Goal: Task Accomplishment & Management: Complete application form

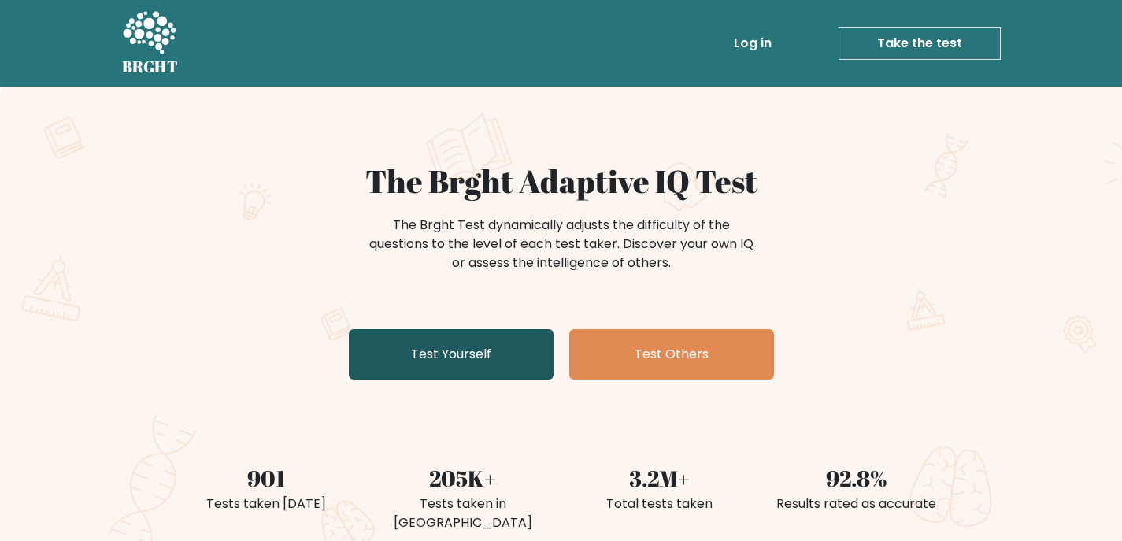
click at [489, 352] on link "Test Yourself" at bounding box center [451, 354] width 205 height 50
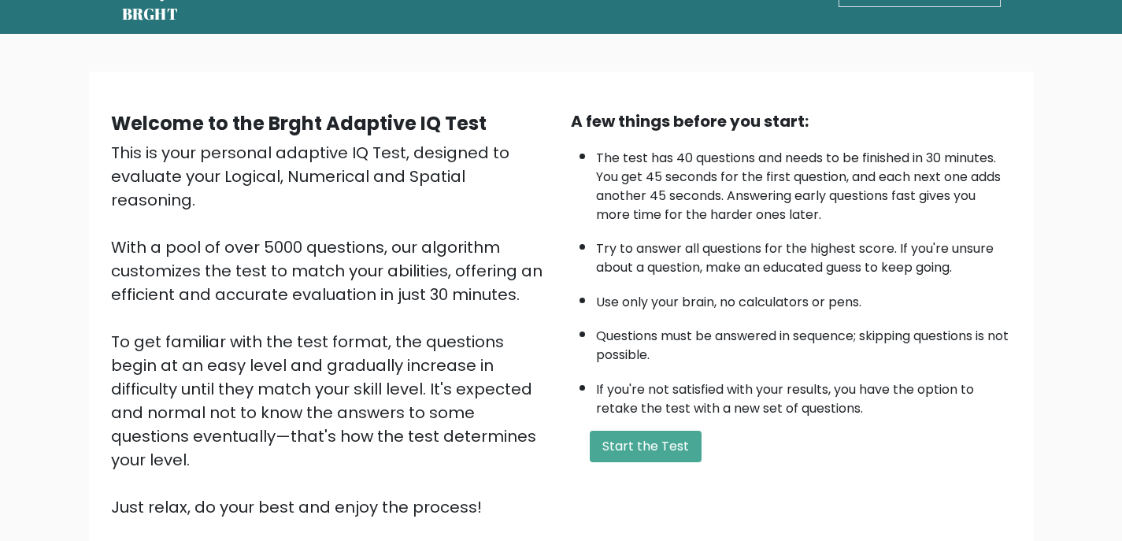
scroll to position [79, 0]
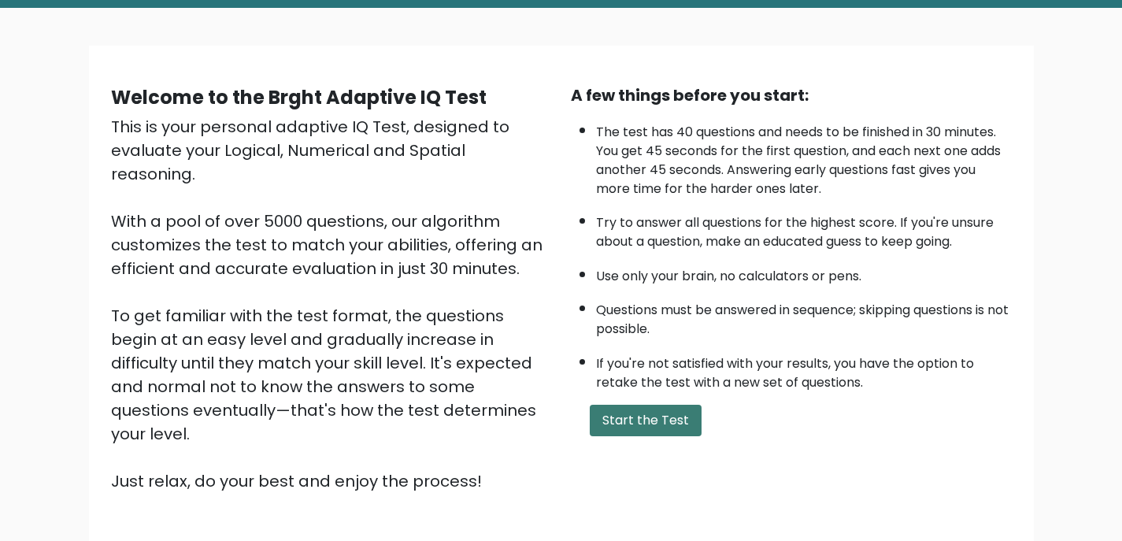
click at [642, 418] on button "Start the Test" at bounding box center [646, 420] width 112 height 31
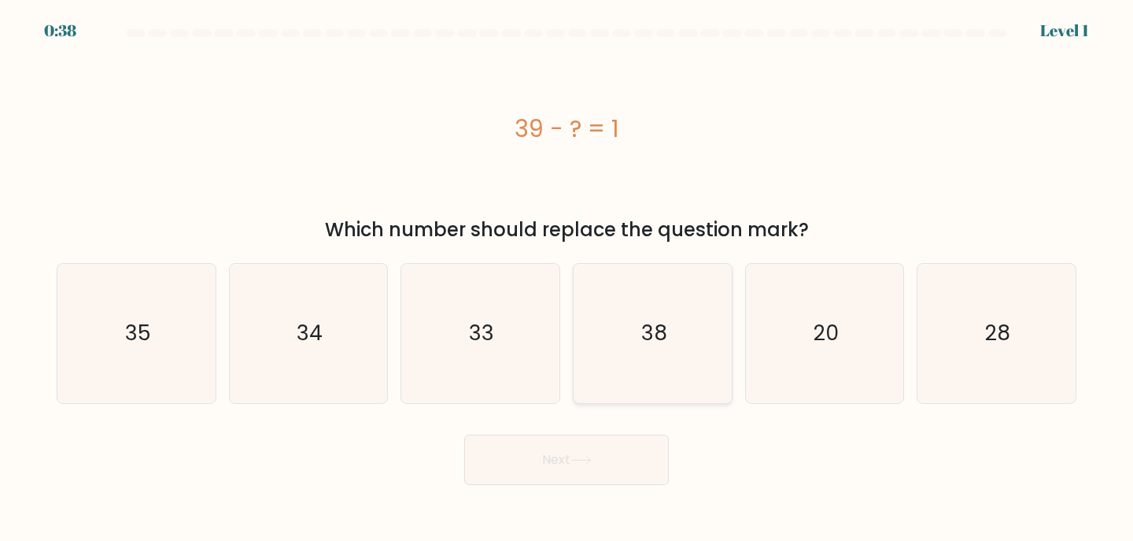
click at [645, 357] on icon "38" at bounding box center [652, 333] width 139 height 139
click at [568, 279] on input "d. 38" at bounding box center [567, 275] width 1 height 8
radio input "true"
click at [578, 453] on button "Next" at bounding box center [566, 460] width 205 height 50
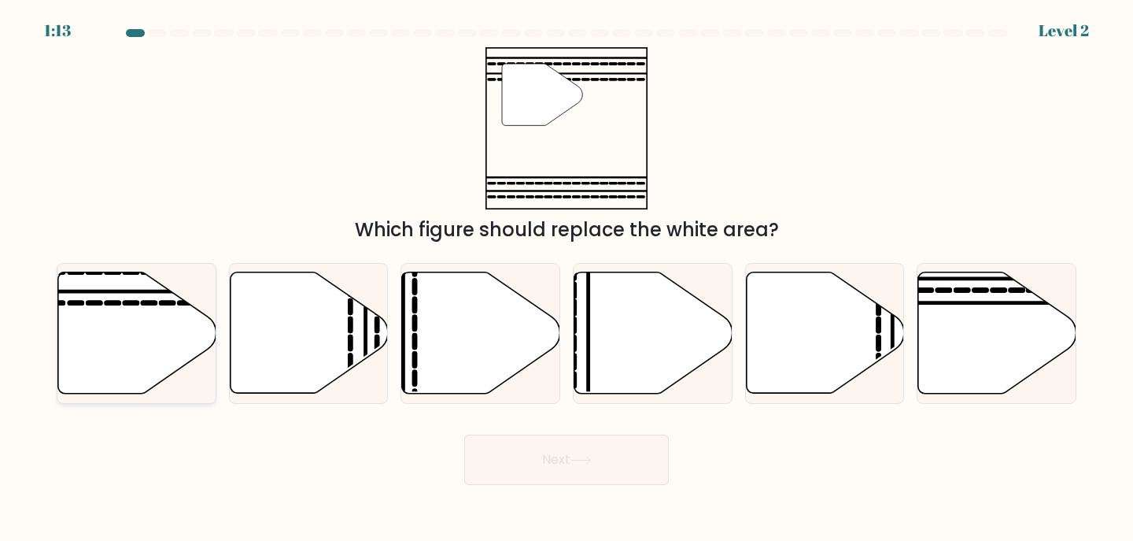
click at [134, 339] on icon at bounding box center [137, 332] width 158 height 121
click at [567, 279] on input "a." at bounding box center [567, 275] width 1 height 8
radio input "true"
click at [632, 463] on button "Next" at bounding box center [566, 460] width 205 height 50
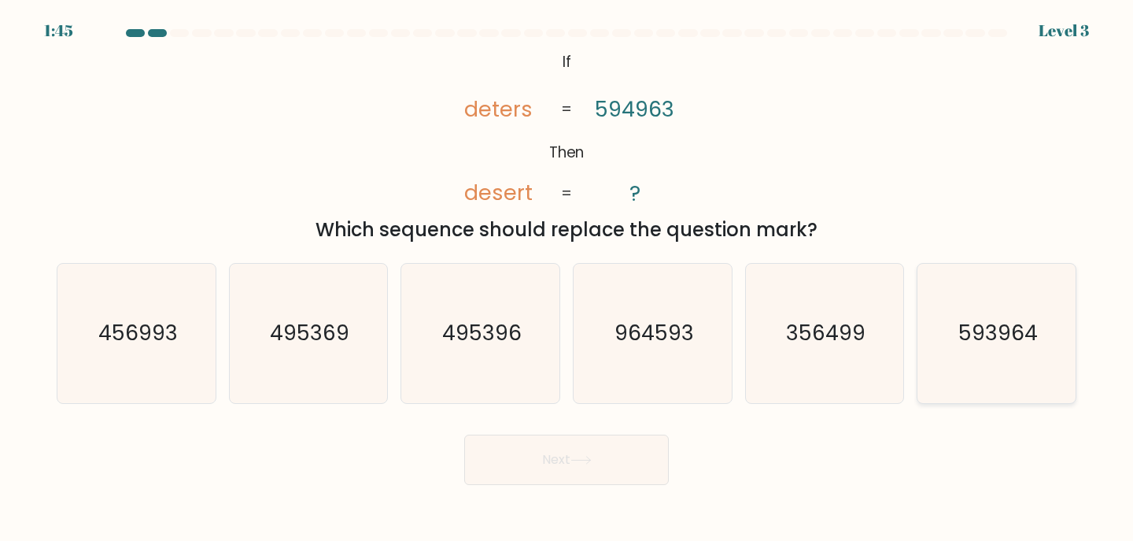
click at [1006, 359] on icon "593964" at bounding box center [996, 333] width 139 height 139
click at [568, 279] on input "f. 593964" at bounding box center [567, 275] width 1 height 8
radio input "true"
click at [528, 460] on button "Next" at bounding box center [566, 460] width 205 height 50
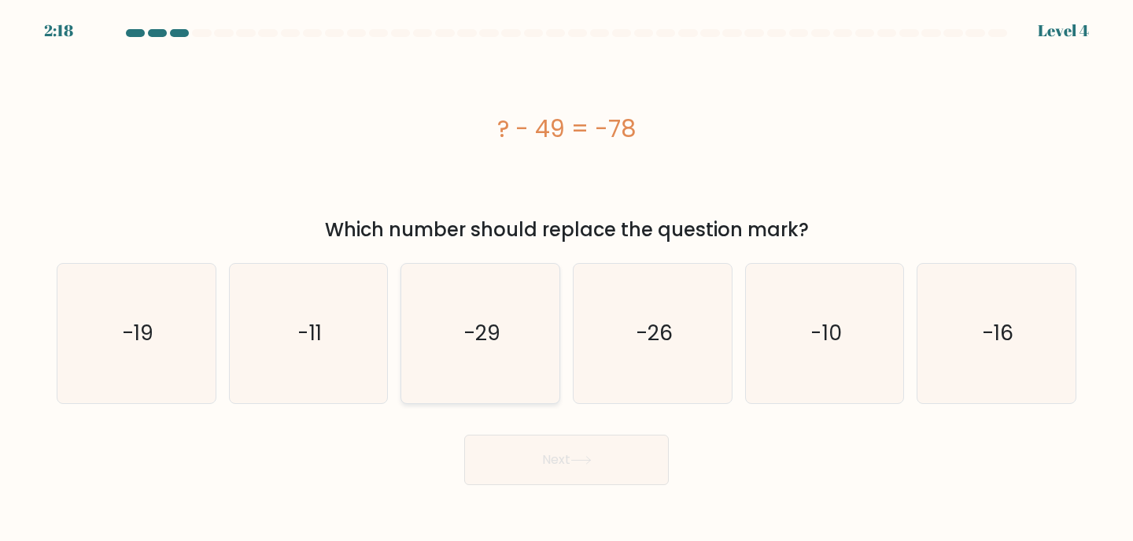
drag, startPoint x: 534, startPoint y: 353, endPoint x: 545, endPoint y: 358, distance: 12.3
click at [533, 353] on icon "-29" at bounding box center [480, 333] width 139 height 139
click at [567, 279] on input "c. -29" at bounding box center [567, 275] width 1 height 8
radio input "true"
click at [633, 479] on button "Next" at bounding box center [566, 460] width 205 height 50
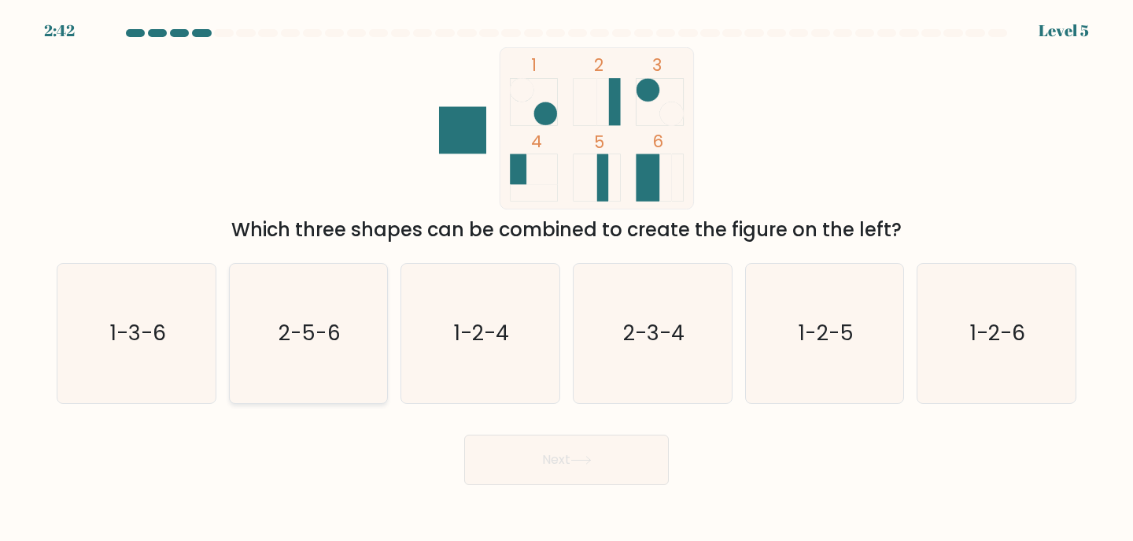
click at [293, 370] on icon "2-5-6" at bounding box center [308, 333] width 139 height 139
click at [567, 279] on input "b. 2-5-6" at bounding box center [567, 275] width 1 height 8
radio input "true"
click at [532, 458] on button "Next" at bounding box center [566, 460] width 205 height 50
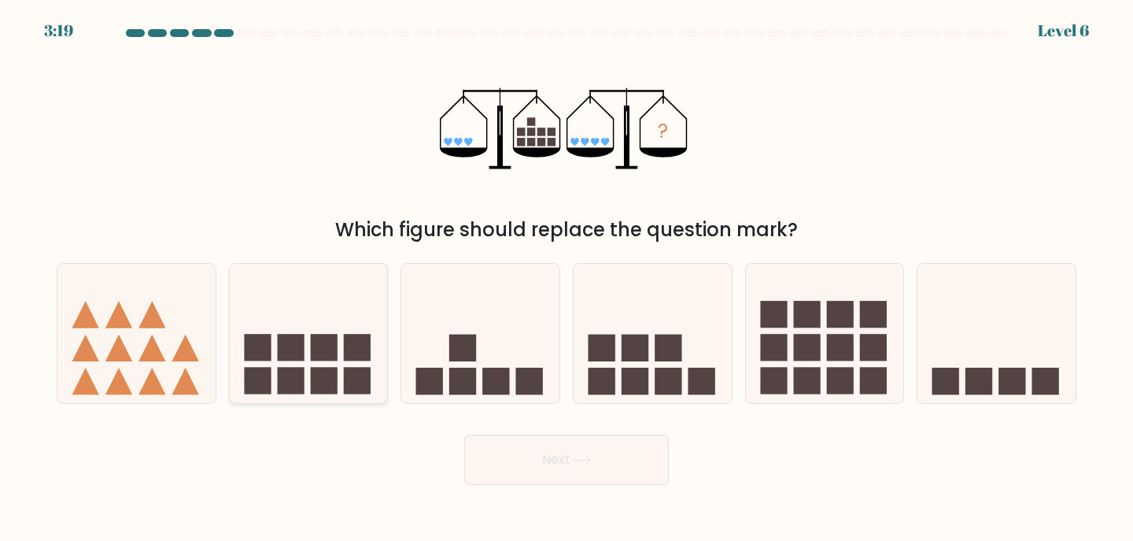
click at [327, 366] on icon at bounding box center [309, 333] width 158 height 131
click at [567, 279] on input "b." at bounding box center [567, 275] width 1 height 8
radio input "true"
click at [504, 444] on button "Next" at bounding box center [566, 460] width 205 height 50
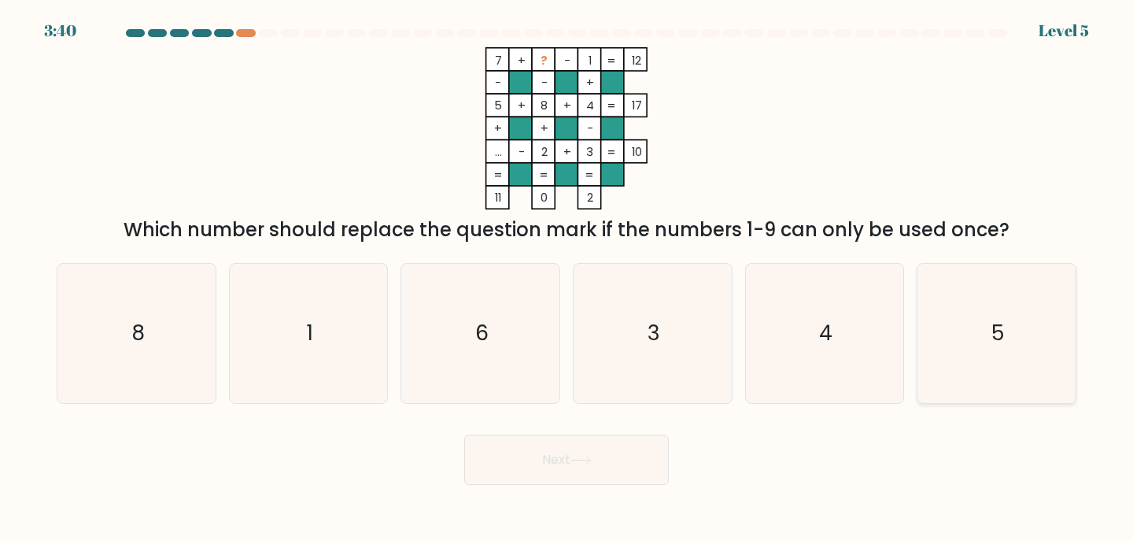
click at [986, 356] on icon "5" at bounding box center [996, 333] width 139 height 139
click at [568, 279] on input "f. 5" at bounding box center [567, 275] width 1 height 8
radio input "true"
click at [590, 471] on button "Next" at bounding box center [566, 460] width 205 height 50
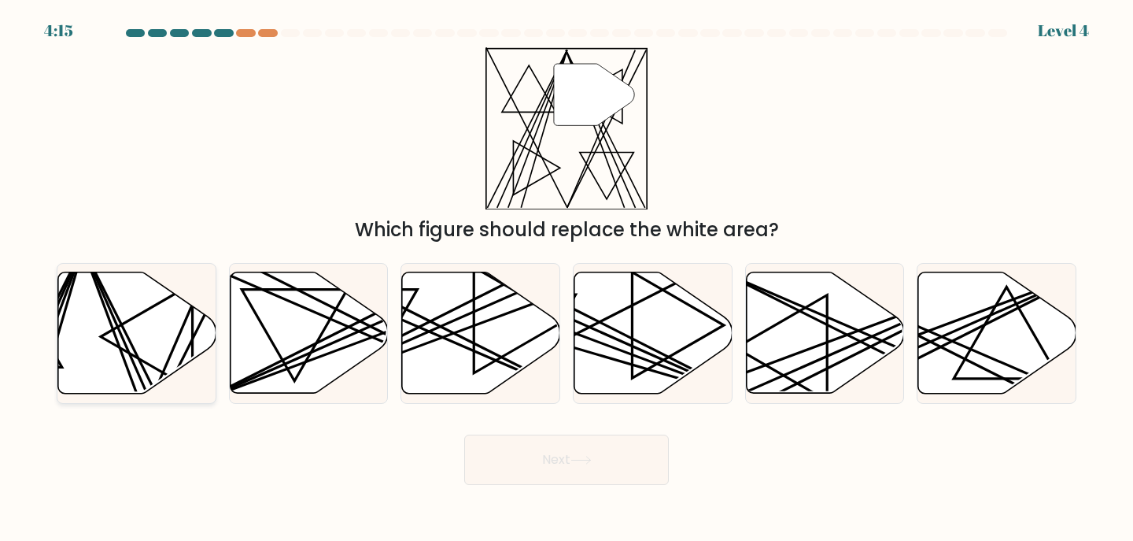
click at [132, 335] on icon at bounding box center [137, 332] width 158 height 121
click at [567, 279] on input "a." at bounding box center [567, 275] width 1 height 8
radio input "true"
click at [522, 448] on button "Next" at bounding box center [566, 460] width 205 height 50
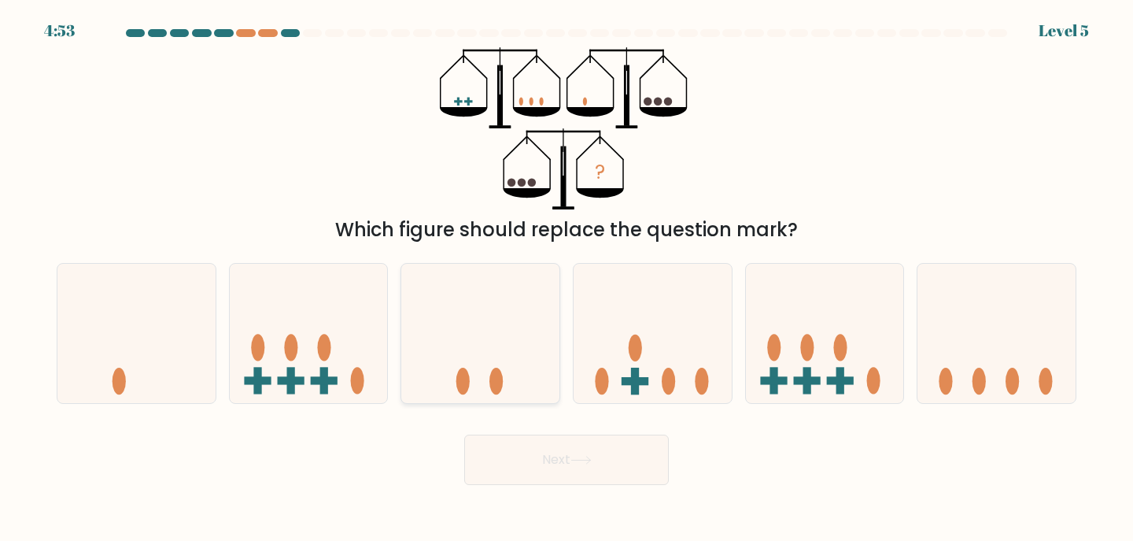
click at [490, 364] on icon at bounding box center [480, 333] width 158 height 131
click at [567, 279] on input "c." at bounding box center [567, 275] width 1 height 8
radio input "true"
click at [590, 456] on icon at bounding box center [581, 460] width 21 height 9
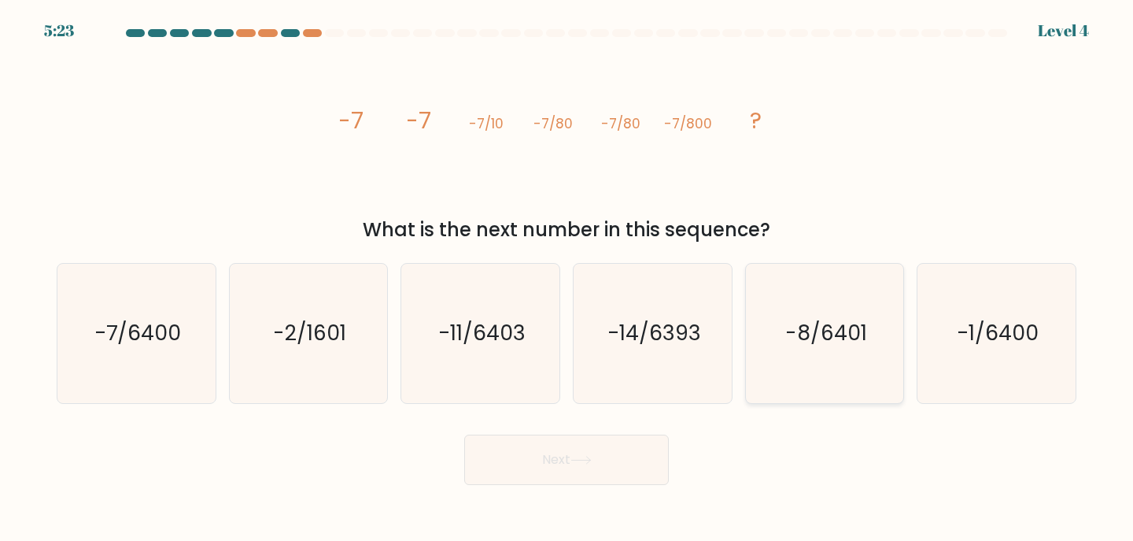
click at [817, 358] on icon "-8/6401" at bounding box center [825, 333] width 139 height 139
click at [568, 279] on input "e. -8/6401" at bounding box center [567, 275] width 1 height 8
radio input "true"
click at [590, 462] on icon at bounding box center [581, 460] width 21 height 9
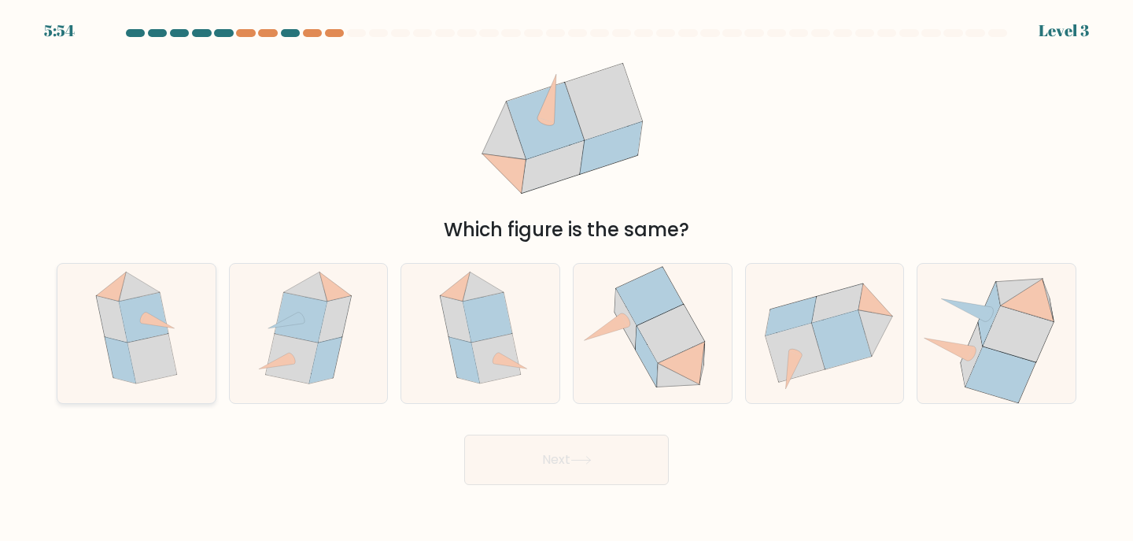
click at [121, 350] on icon at bounding box center [120, 360] width 31 height 46
click at [567, 279] on input "a." at bounding box center [567, 275] width 1 height 8
radio input "true"
click at [583, 456] on icon at bounding box center [581, 460] width 21 height 9
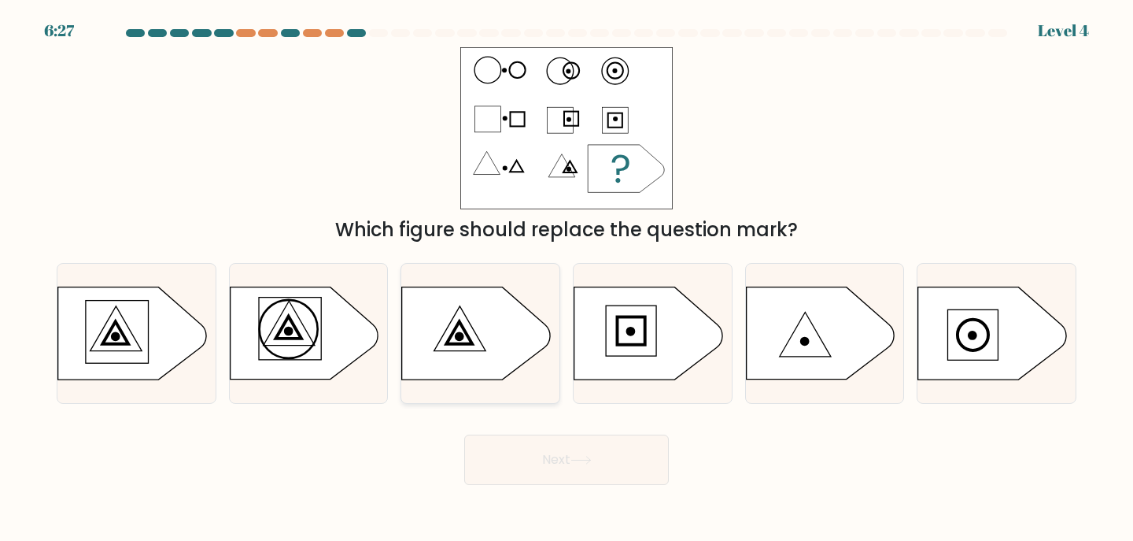
click at [464, 312] on icon at bounding box center [460, 328] width 51 height 45
click at [567, 279] on input "c." at bounding box center [567, 275] width 1 height 8
radio input "true"
click at [597, 463] on button "Next" at bounding box center [566, 460] width 205 height 50
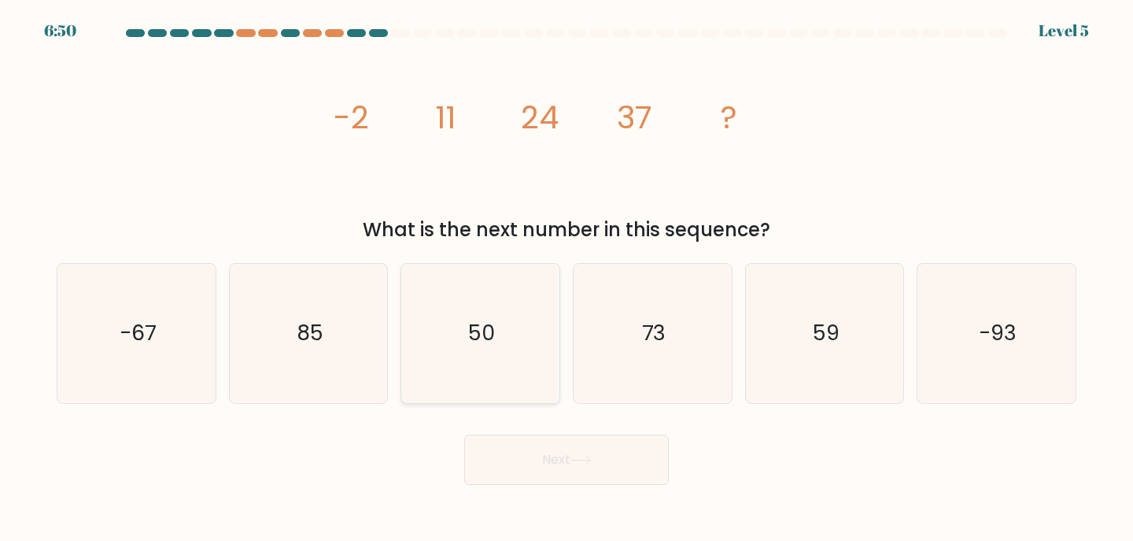
click at [528, 316] on icon "50" at bounding box center [480, 333] width 139 height 139
click at [567, 279] on input "c. 50" at bounding box center [567, 275] width 1 height 8
radio input "true"
drag, startPoint x: 582, startPoint y: 453, endPoint x: 592, endPoint y: 449, distance: 11.0
click at [587, 453] on button "Next" at bounding box center [566, 460] width 205 height 50
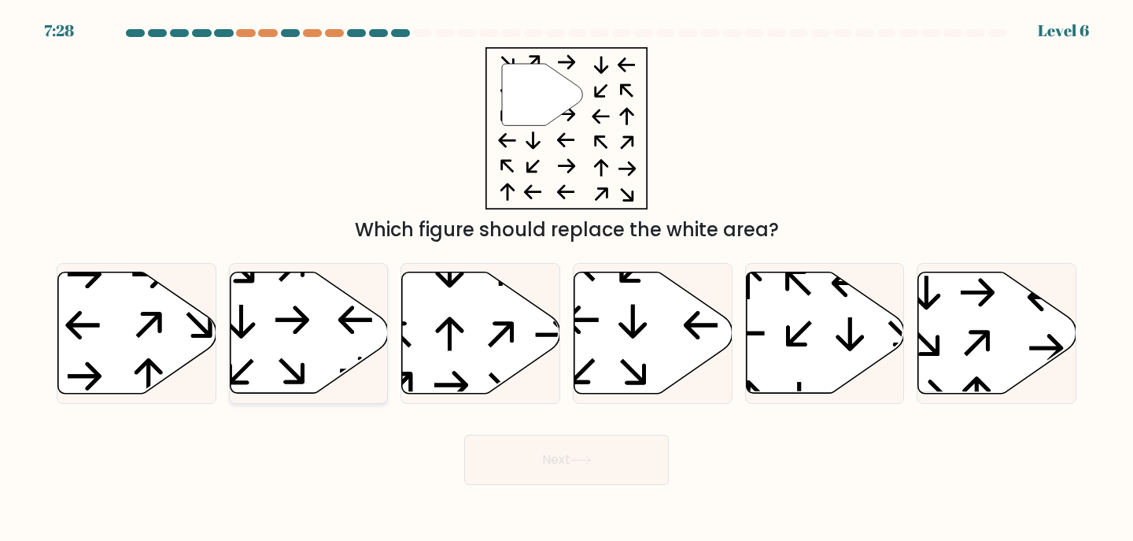
click at [288, 309] on icon at bounding box center [309, 332] width 158 height 121
click at [567, 279] on input "b." at bounding box center [567, 275] width 1 height 8
radio input "true"
click at [551, 464] on button "Next" at bounding box center [566, 460] width 205 height 50
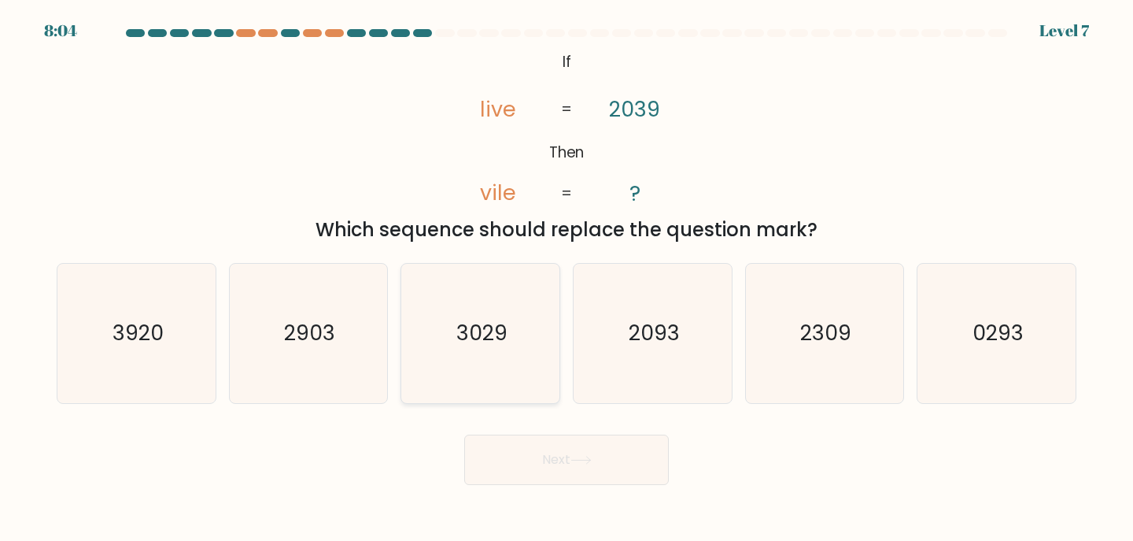
click at [494, 364] on icon "3029" at bounding box center [480, 333] width 139 height 139
click at [567, 279] on input "c. 3029" at bounding box center [567, 275] width 1 height 8
radio input "true"
click at [542, 471] on button "Next" at bounding box center [566, 460] width 205 height 50
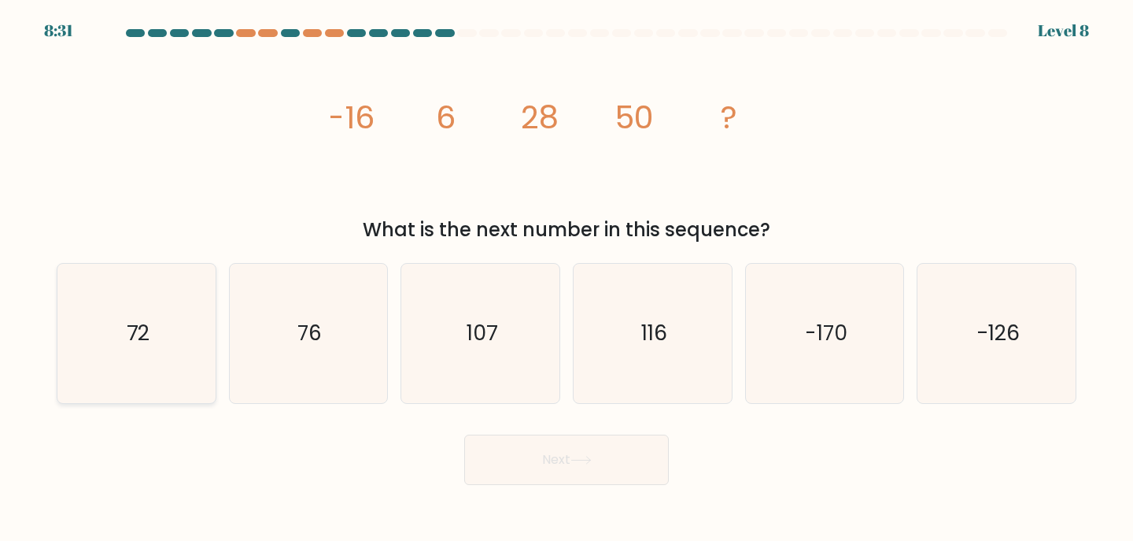
click at [137, 361] on icon "72" at bounding box center [136, 333] width 139 height 139
click at [567, 279] on input "a. 72" at bounding box center [567, 275] width 1 height 8
radio input "true"
click at [556, 466] on button "Next" at bounding box center [566, 460] width 205 height 50
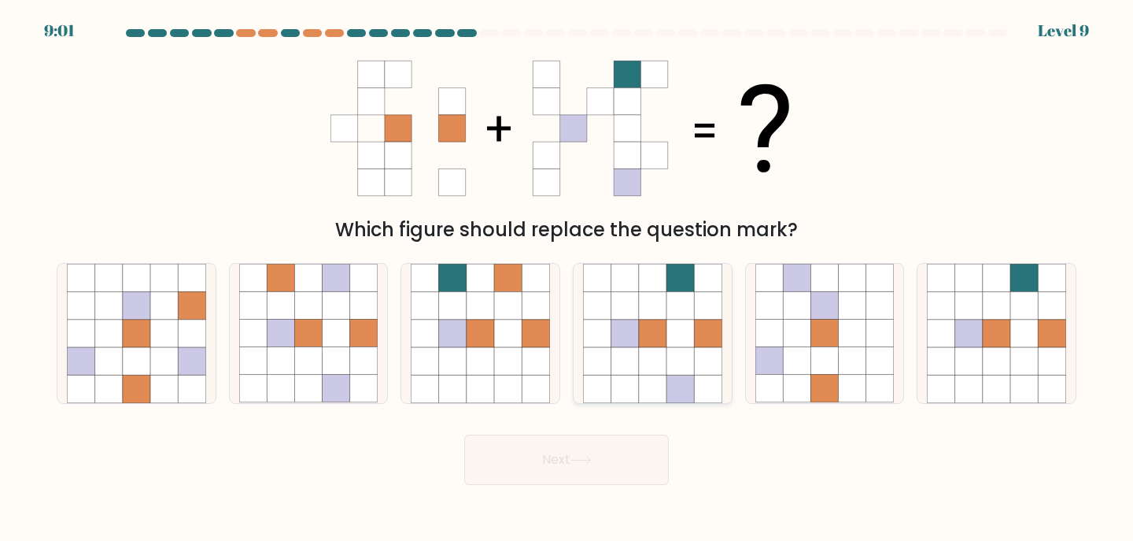
click at [668, 360] on icon at bounding box center [681, 361] width 28 height 28
click at [568, 279] on input "d." at bounding box center [567, 275] width 1 height 8
radio input "true"
click at [595, 468] on button "Next" at bounding box center [566, 460] width 205 height 50
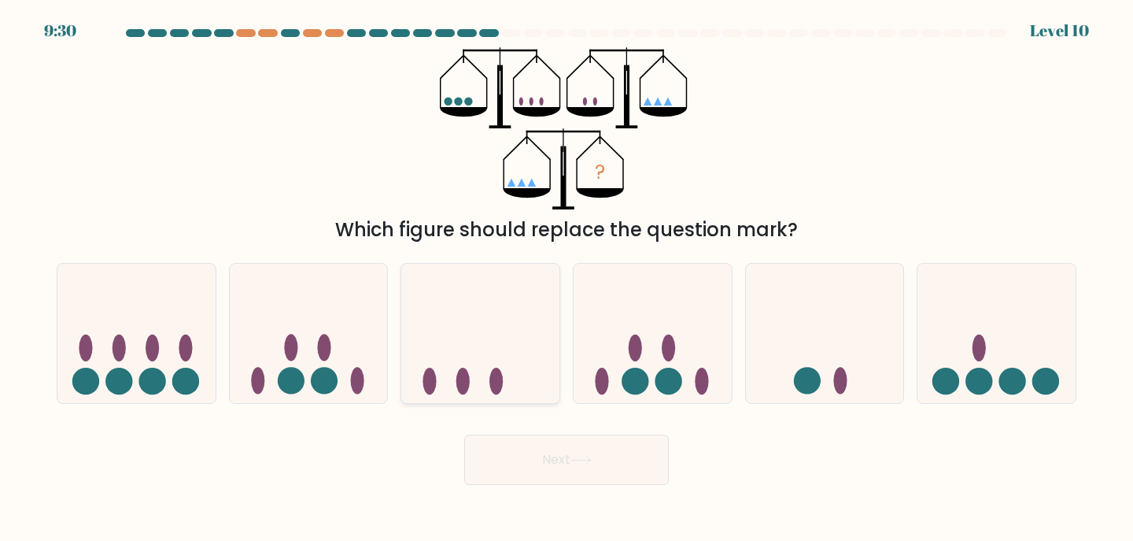
click at [464, 387] on ellipse at bounding box center [463, 381] width 13 height 27
click at [567, 279] on input "c." at bounding box center [567, 275] width 1 height 8
radio input "true"
click at [791, 360] on icon at bounding box center [825, 333] width 158 height 131
click at [568, 279] on input "e." at bounding box center [567, 275] width 1 height 8
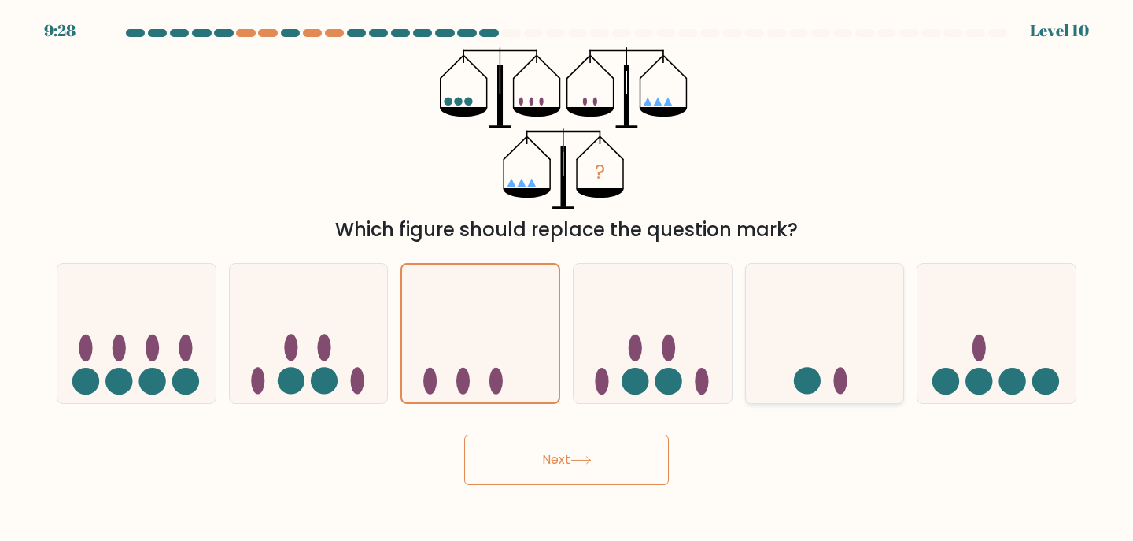
radio input "true"
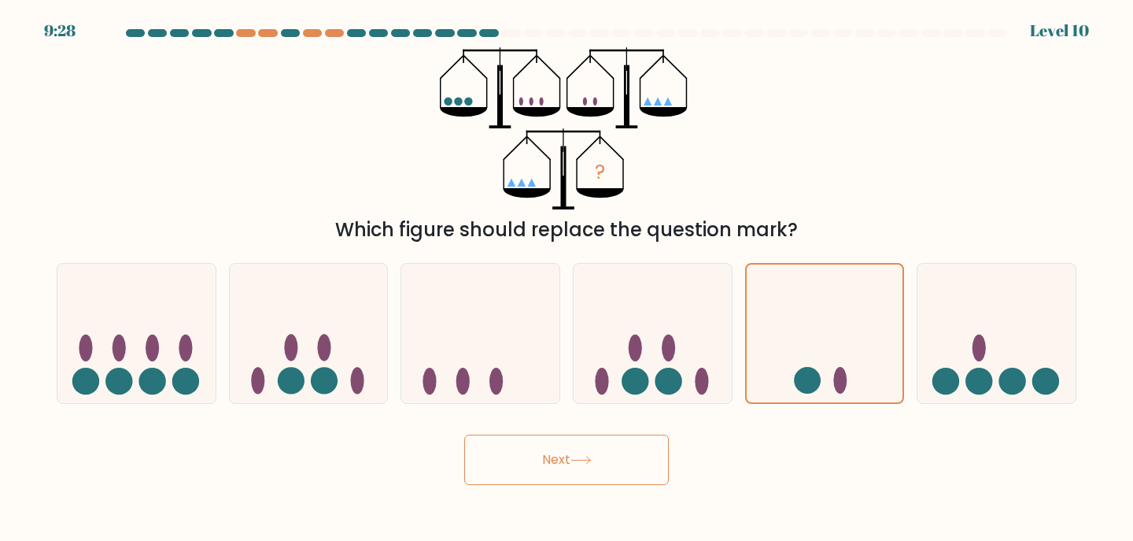
click at [569, 483] on button "Next" at bounding box center [566, 460] width 205 height 50
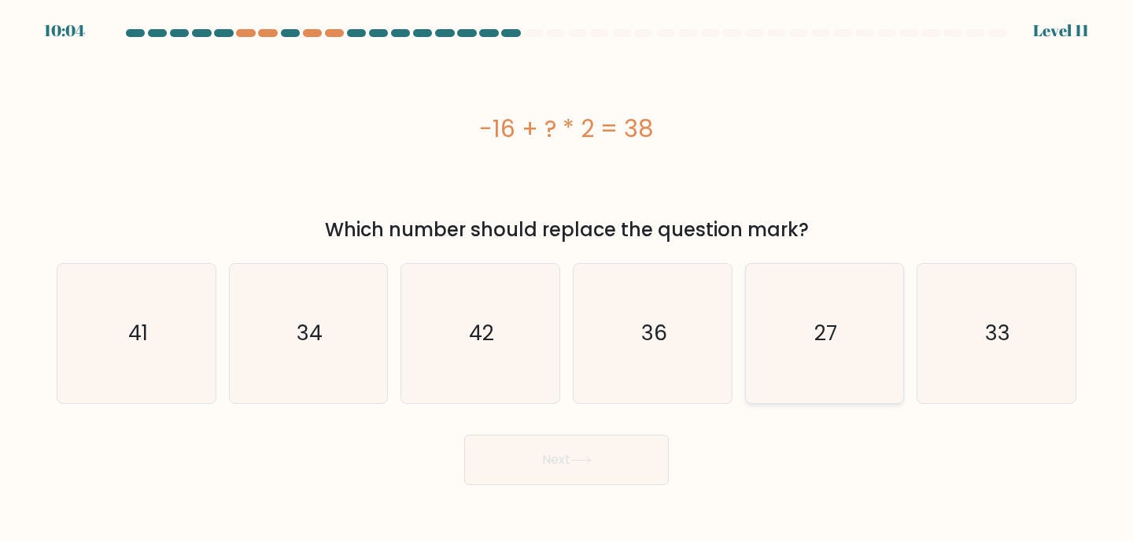
click at [817, 369] on icon "27" at bounding box center [825, 333] width 139 height 139
click at [568, 279] on input "e. 27" at bounding box center [567, 275] width 1 height 8
radio input "true"
click at [511, 452] on button "Next" at bounding box center [566, 460] width 205 height 50
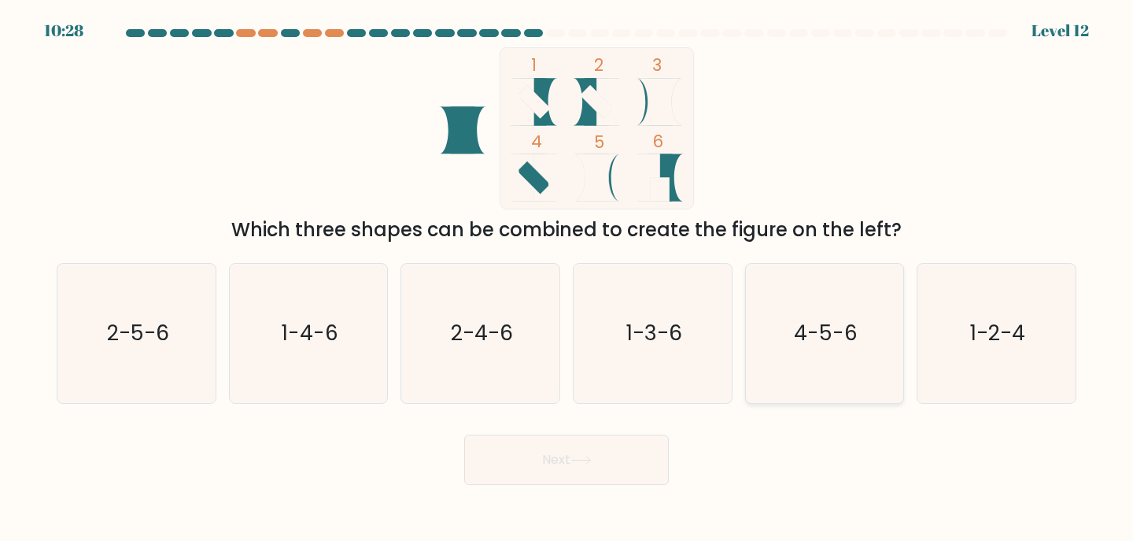
drag, startPoint x: 902, startPoint y: 317, endPoint x: 915, endPoint y: 324, distance: 14.1
click at [902, 318] on div "4-5-6" at bounding box center [825, 333] width 160 height 141
click at [568, 279] on input "e. 4-5-6" at bounding box center [567, 275] width 1 height 8
radio input "true"
click at [997, 338] on text "1-2-4" at bounding box center [998, 332] width 55 height 29
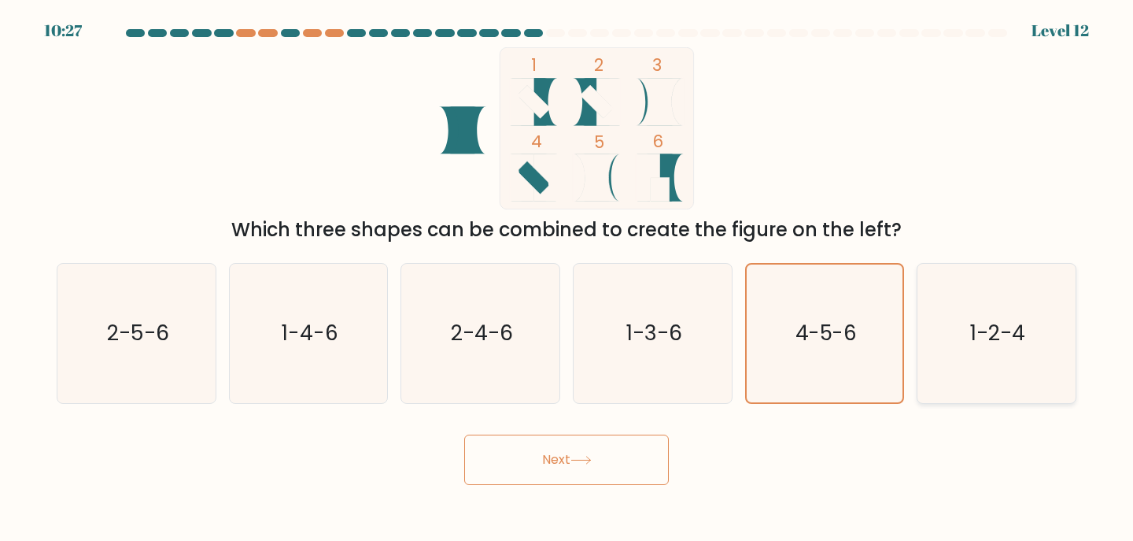
click at [568, 279] on input "f. 1-2-4" at bounding box center [567, 275] width 1 height 8
radio input "true"
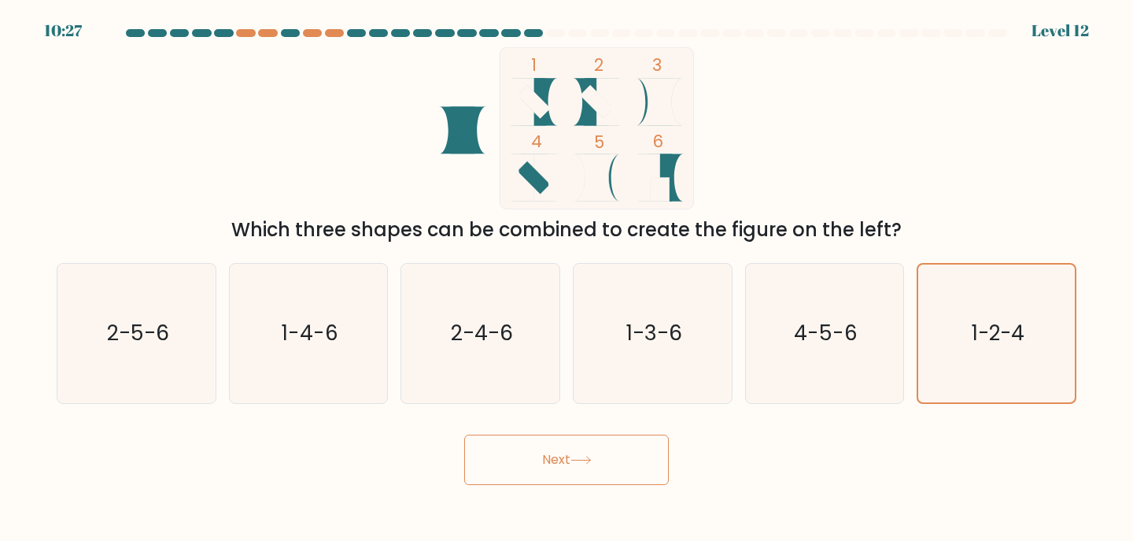
click at [594, 479] on button "Next" at bounding box center [566, 460] width 205 height 50
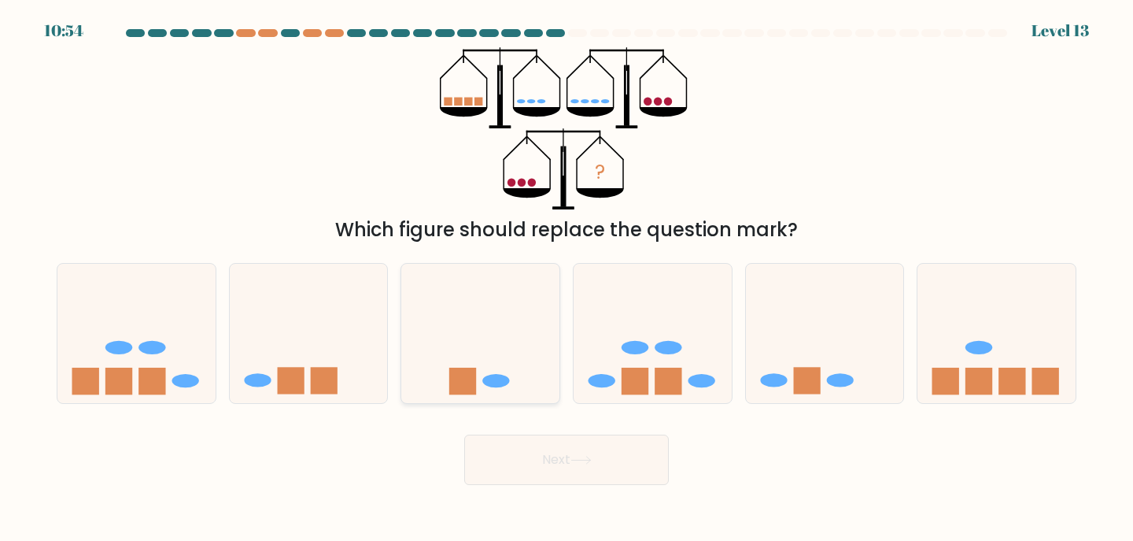
click at [464, 374] on rect at bounding box center [462, 381] width 27 height 27
click at [567, 279] on input "c." at bounding box center [567, 275] width 1 height 8
radio input "true"
click at [545, 462] on button "Next" at bounding box center [566, 460] width 205 height 50
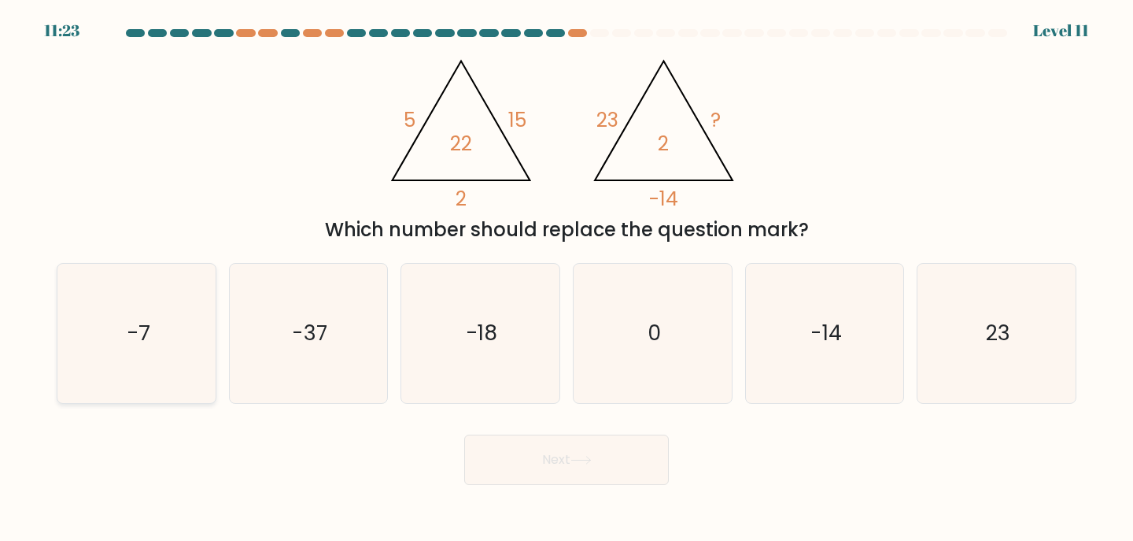
click at [178, 360] on icon "-7" at bounding box center [136, 333] width 139 height 139
click at [567, 279] on input "a. -7" at bounding box center [567, 275] width 1 height 8
radio input "true"
click at [597, 463] on button "Next" at bounding box center [566, 460] width 205 height 50
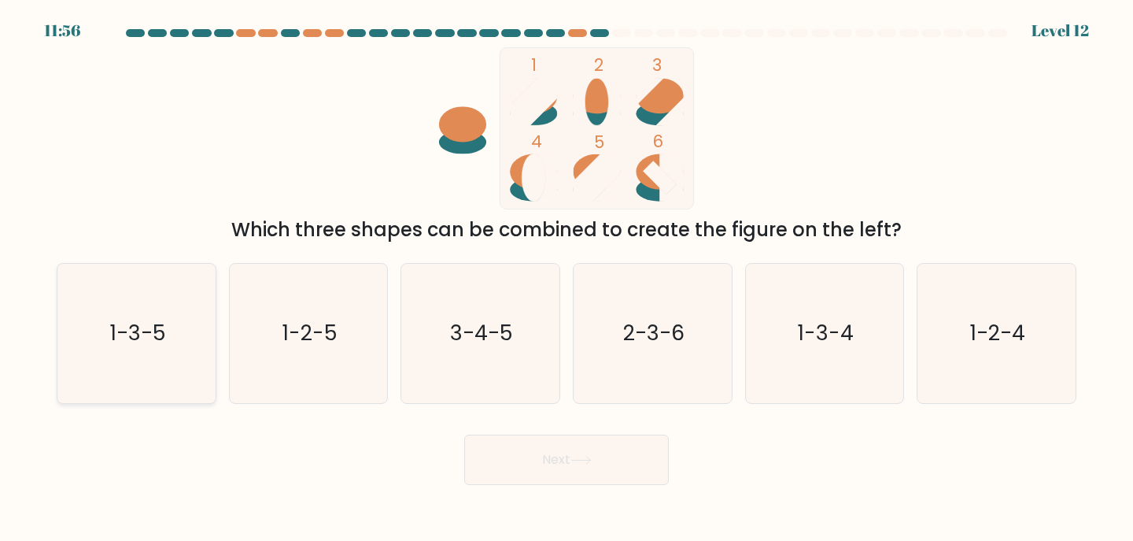
click at [128, 331] on text "1-3-5" at bounding box center [138, 332] width 56 height 29
click at [567, 279] on input "a. 1-3-5" at bounding box center [567, 275] width 1 height 8
radio input "true"
click at [629, 470] on button "Next" at bounding box center [566, 460] width 205 height 50
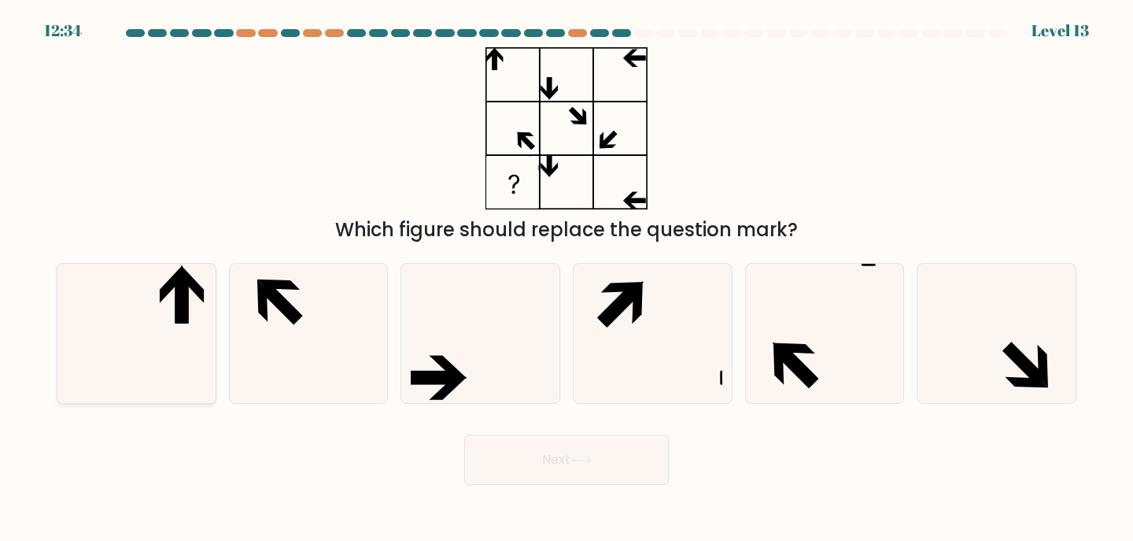
click at [86, 312] on icon at bounding box center [136, 333] width 139 height 139
click at [567, 279] on input "a." at bounding box center [567, 275] width 1 height 8
radio input "true"
click at [596, 468] on button "Next" at bounding box center [566, 460] width 205 height 50
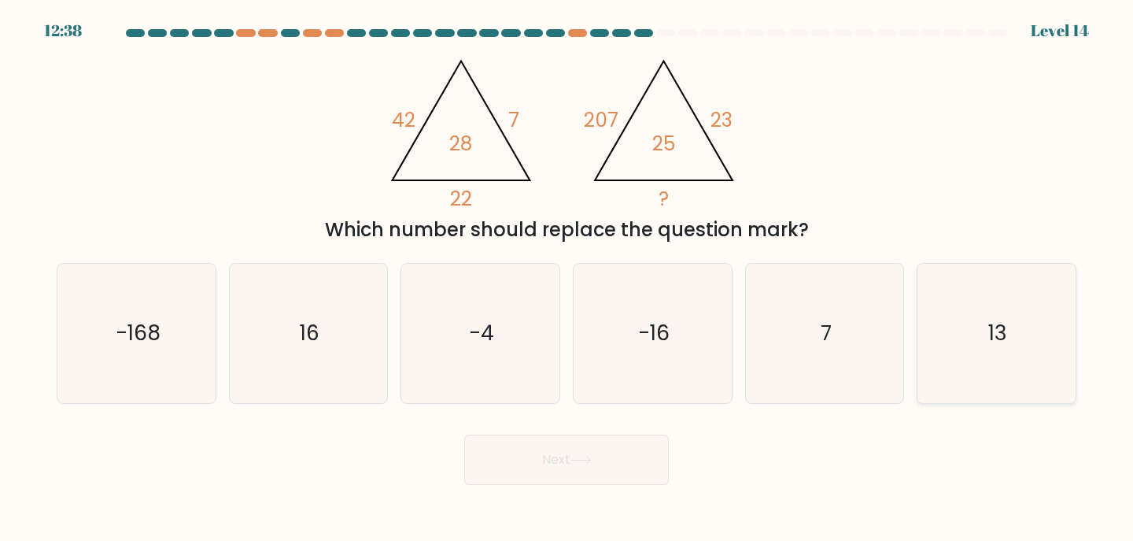
click at [1004, 342] on text "13" at bounding box center [998, 332] width 19 height 29
click at [568, 279] on input "f. 13" at bounding box center [567, 275] width 1 height 8
radio input "true"
click at [628, 464] on button "Next" at bounding box center [566, 460] width 205 height 50
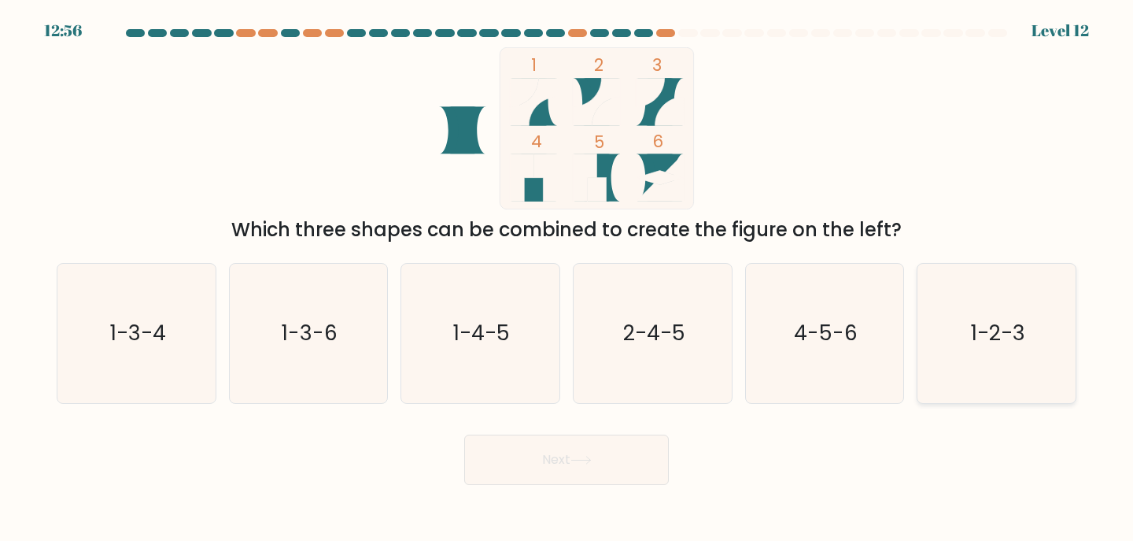
click at [1032, 345] on icon "1-2-3" at bounding box center [996, 333] width 139 height 139
click at [568, 279] on input "f. 1-2-3" at bounding box center [567, 275] width 1 height 8
radio input "true"
click at [520, 460] on button "Next" at bounding box center [566, 460] width 205 height 50
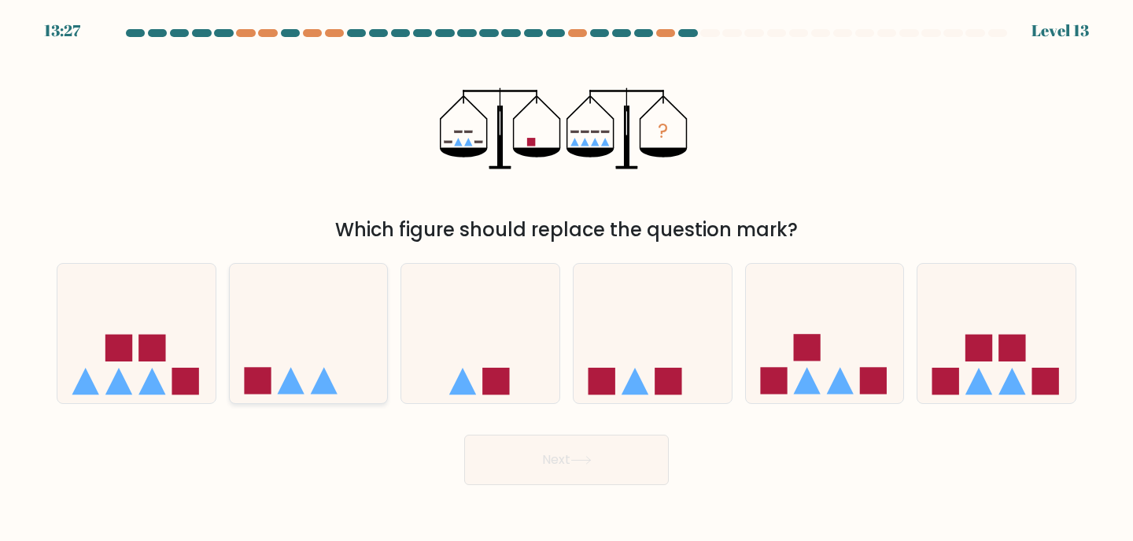
click at [338, 361] on icon at bounding box center [309, 333] width 158 height 131
click at [567, 279] on input "b." at bounding box center [567, 275] width 1 height 8
radio input "true"
click at [585, 471] on button "Next" at bounding box center [566, 460] width 205 height 50
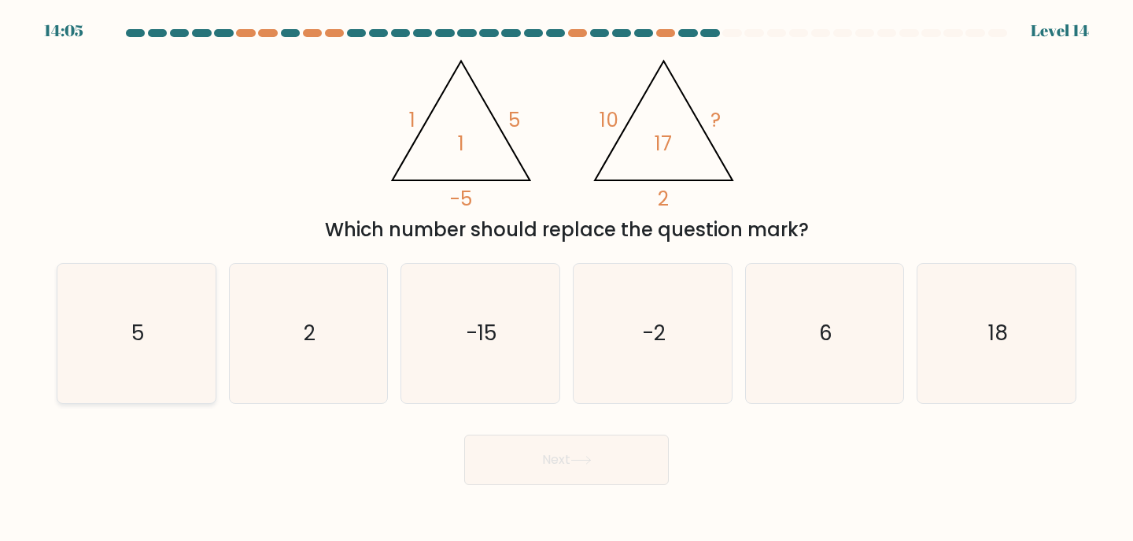
click at [118, 296] on icon "5" at bounding box center [136, 333] width 139 height 139
click at [567, 279] on input "a. 5" at bounding box center [567, 275] width 1 height 8
radio input "true"
click at [581, 468] on button "Next" at bounding box center [566, 460] width 205 height 50
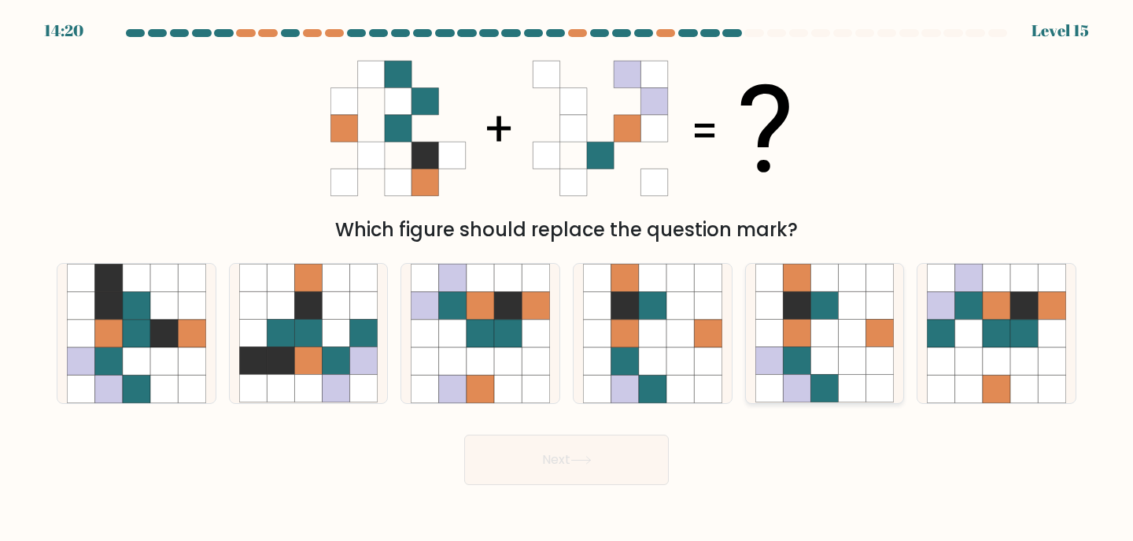
click at [846, 331] on icon at bounding box center [853, 334] width 28 height 28
click at [568, 279] on input "e." at bounding box center [567, 275] width 1 height 8
radio input "true"
click at [590, 448] on button "Next" at bounding box center [566, 460] width 205 height 50
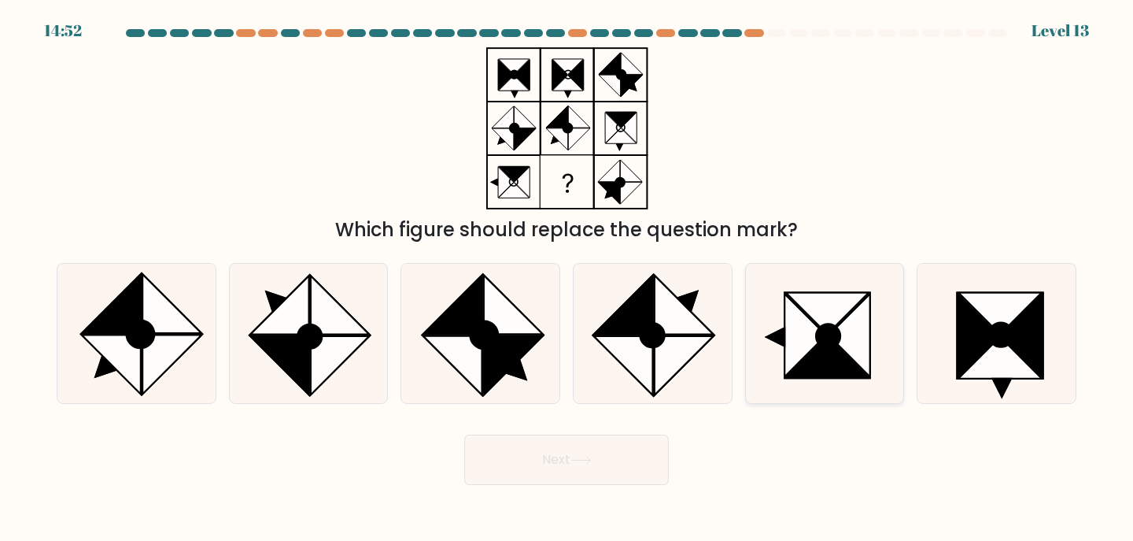
click at [827, 359] on icon at bounding box center [827, 358] width 83 height 42
click at [568, 279] on input "e." at bounding box center [567, 275] width 1 height 8
radio input "true"
click at [553, 456] on button "Next" at bounding box center [566, 460] width 205 height 50
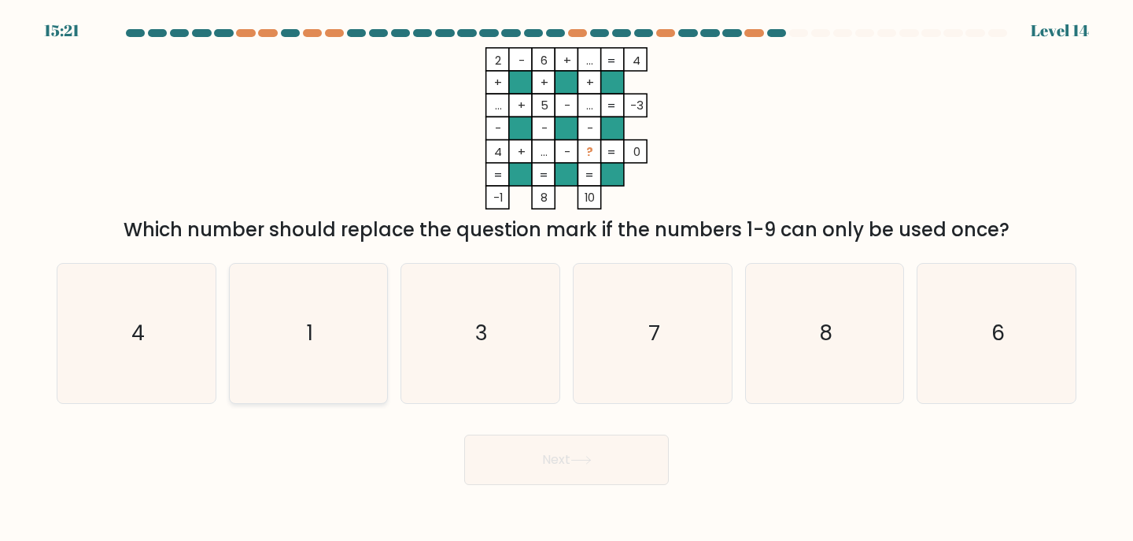
click at [306, 321] on icon "1" at bounding box center [308, 333] width 139 height 139
click at [567, 279] on input "b. 1" at bounding box center [567, 275] width 1 height 8
radio input "true"
click at [604, 468] on button "Next" at bounding box center [566, 460] width 205 height 50
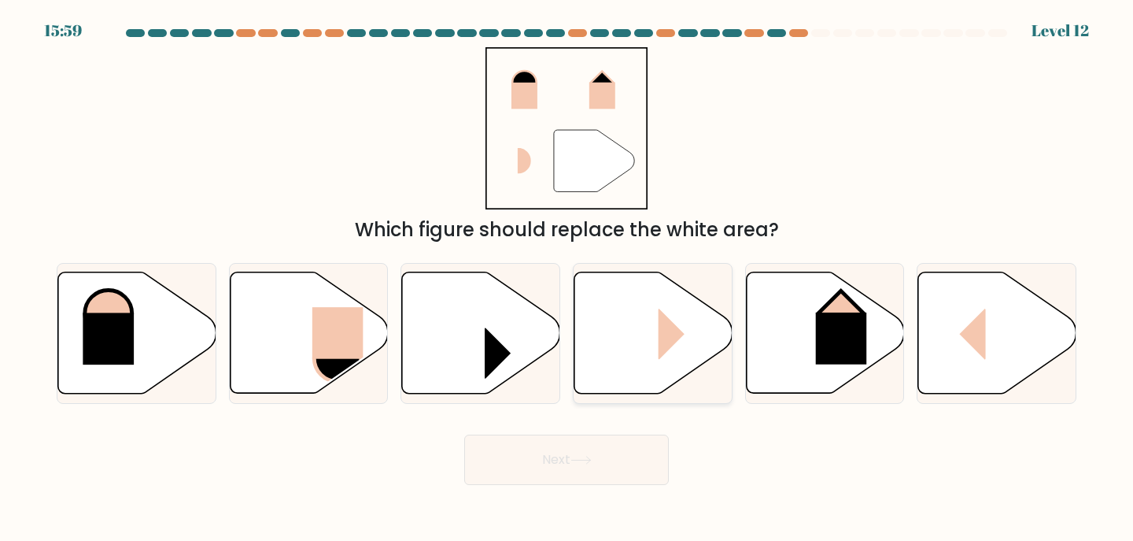
click at [623, 346] on icon at bounding box center [654, 332] width 158 height 121
click at [568, 279] on input "d." at bounding box center [567, 275] width 1 height 8
radio input "true"
click at [618, 461] on button "Next" at bounding box center [566, 460] width 205 height 50
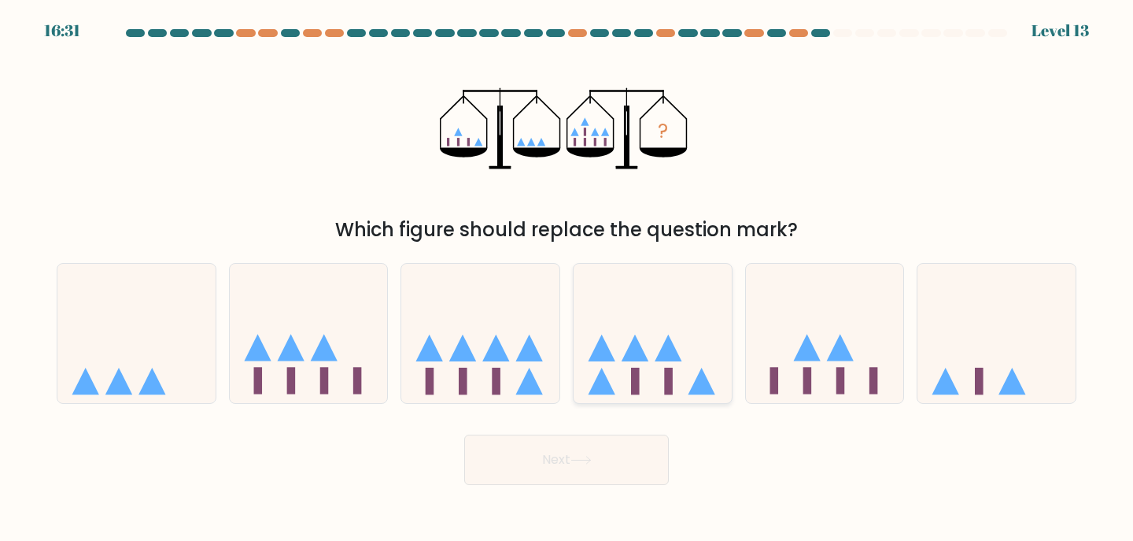
drag, startPoint x: 630, startPoint y: 315, endPoint x: 639, endPoint y: 331, distance: 18.4
click at [630, 315] on icon at bounding box center [653, 333] width 158 height 131
click at [568, 279] on input "d." at bounding box center [567, 275] width 1 height 8
radio input "true"
click at [598, 478] on button "Next" at bounding box center [566, 460] width 205 height 50
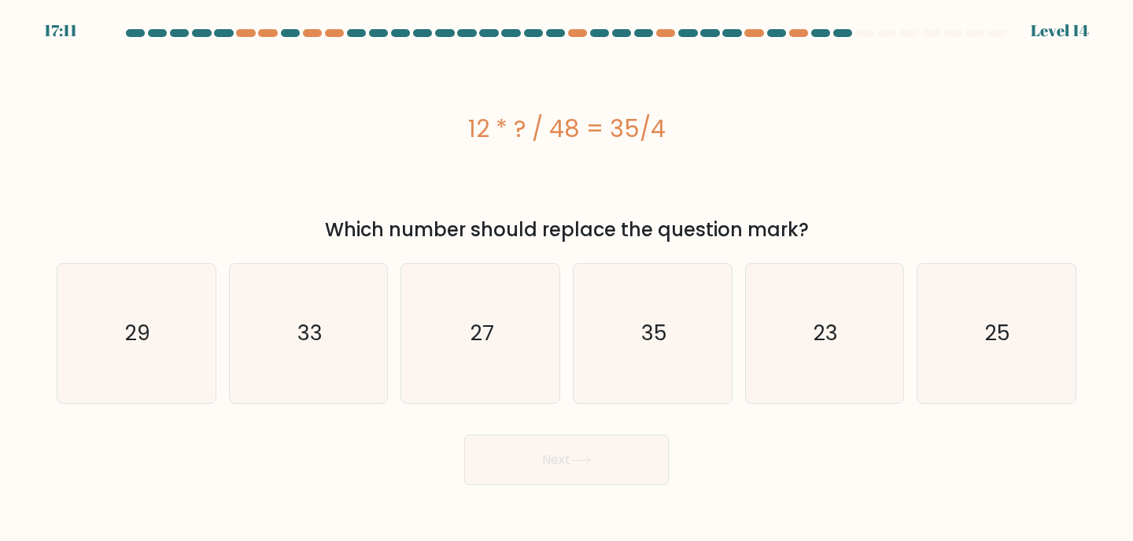
click at [909, 334] on div "e. 23" at bounding box center [825, 333] width 172 height 141
click at [889, 346] on icon "23" at bounding box center [825, 333] width 139 height 139
click at [568, 279] on input "e. 23" at bounding box center [567, 275] width 1 height 8
radio input "true"
click at [580, 448] on button "Next" at bounding box center [566, 460] width 205 height 50
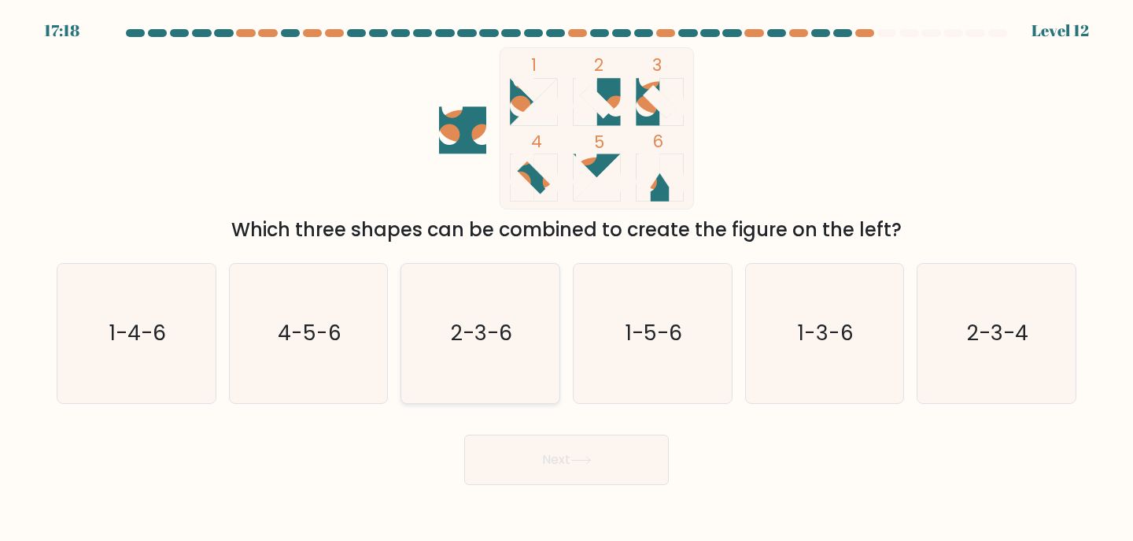
click at [449, 349] on icon "2-3-6" at bounding box center [480, 333] width 139 height 139
click at [567, 279] on input "c. 2-3-6" at bounding box center [567, 275] width 1 height 8
radio input "true"
click at [566, 459] on button "Next" at bounding box center [566, 460] width 205 height 50
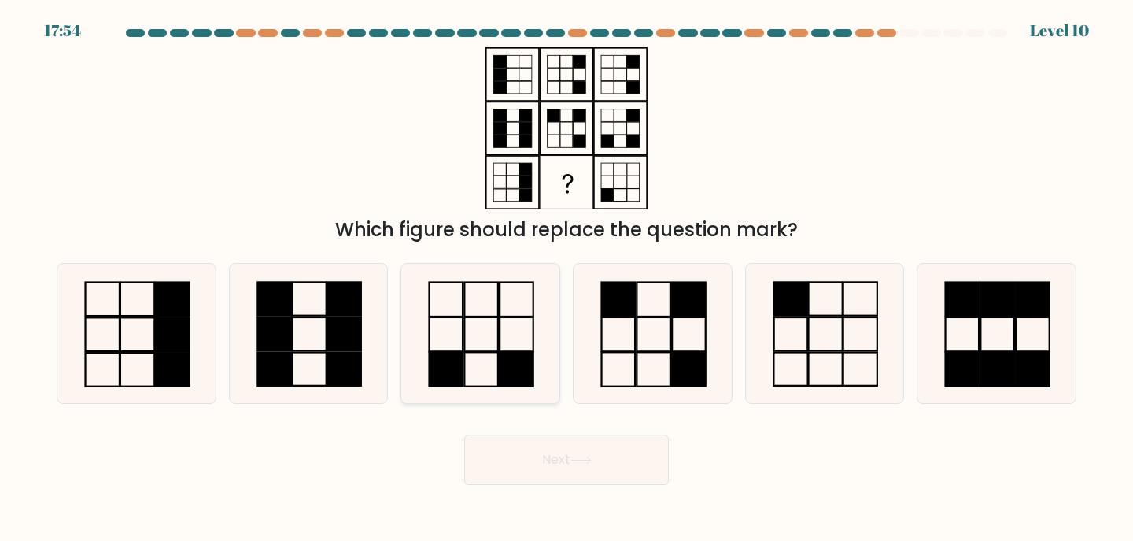
click at [517, 361] on rect at bounding box center [516, 369] width 33 height 34
click at [567, 279] on input "c." at bounding box center [567, 275] width 1 height 8
radio input "true"
click at [619, 468] on button "Next" at bounding box center [566, 460] width 205 height 50
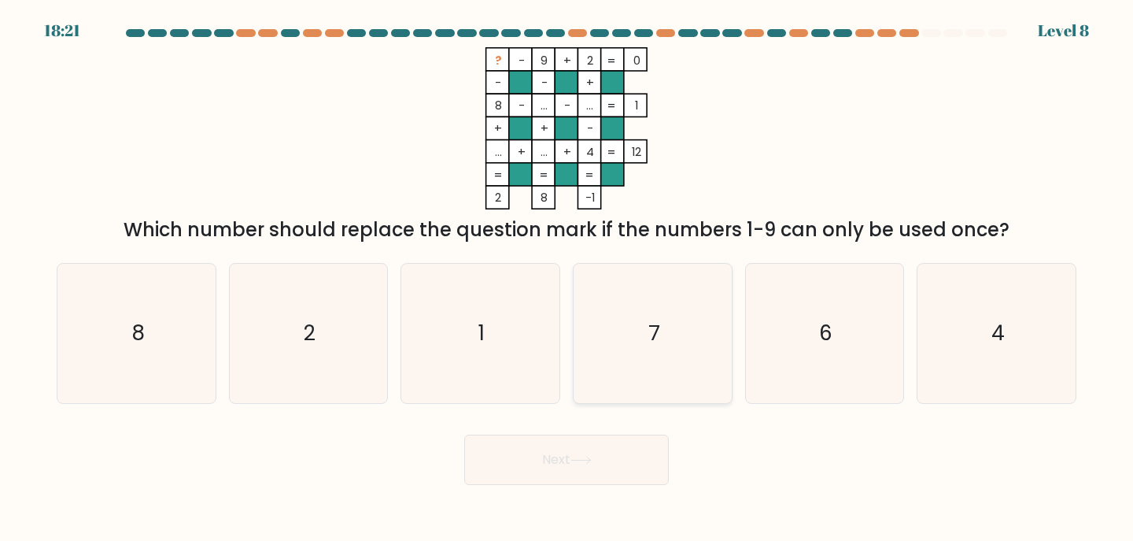
click at [683, 386] on icon "7" at bounding box center [652, 333] width 139 height 139
click at [568, 279] on input "d. 7" at bounding box center [567, 275] width 1 height 8
radio input "true"
click at [558, 470] on button "Next" at bounding box center [566, 460] width 205 height 50
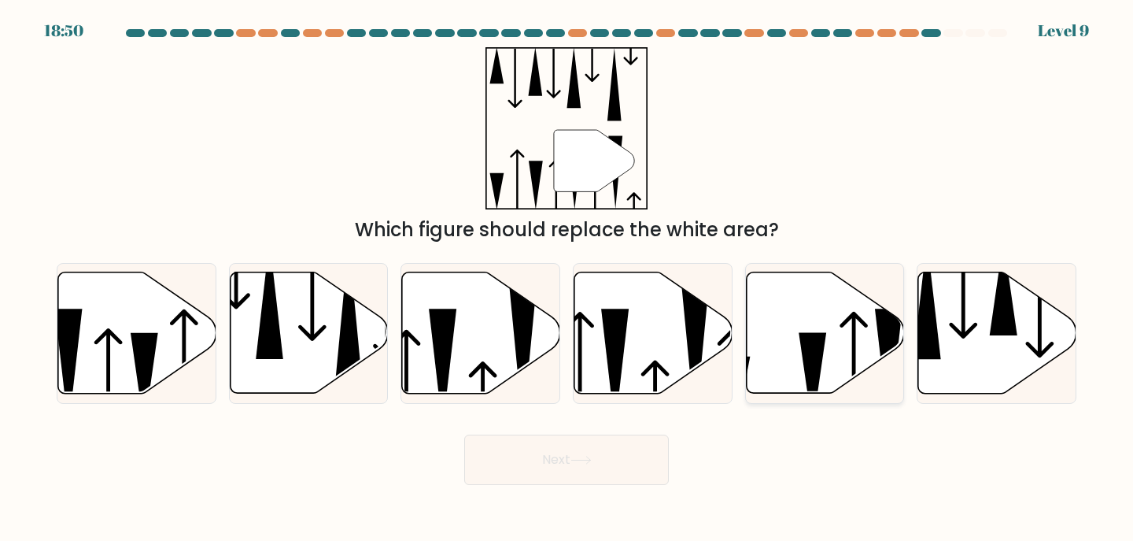
click at [823, 346] on icon at bounding box center [813, 380] width 28 height 95
click at [568, 279] on input "e." at bounding box center [567, 275] width 1 height 8
radio input "true"
click at [583, 453] on button "Next" at bounding box center [566, 460] width 205 height 50
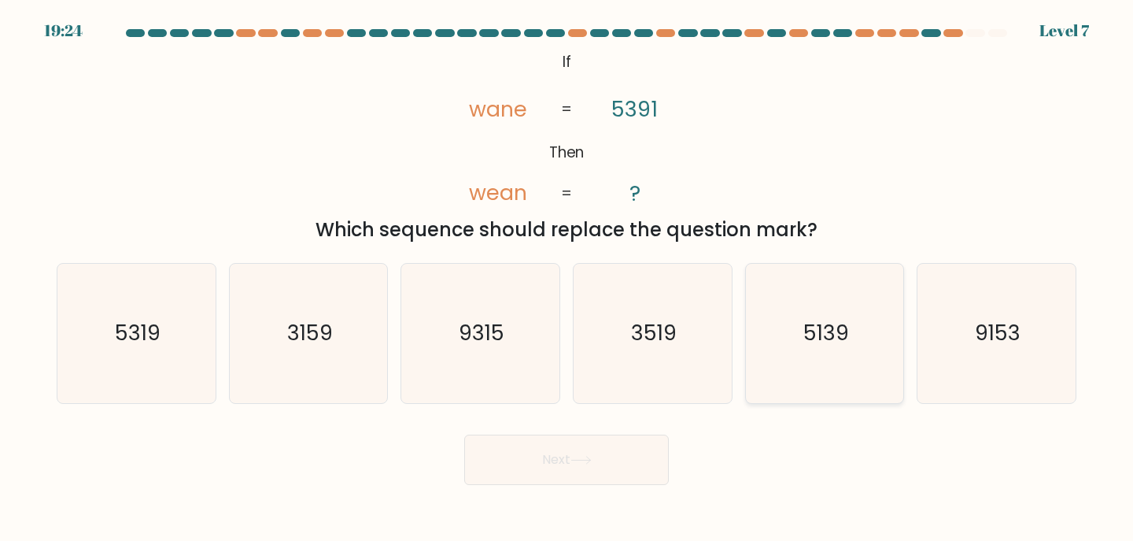
click at [797, 356] on icon "5139" at bounding box center [825, 333] width 139 height 139
click at [568, 279] on input "e. 5139" at bounding box center [567, 275] width 1 height 8
radio input "true"
click at [555, 466] on button "Next" at bounding box center [566, 460] width 205 height 50
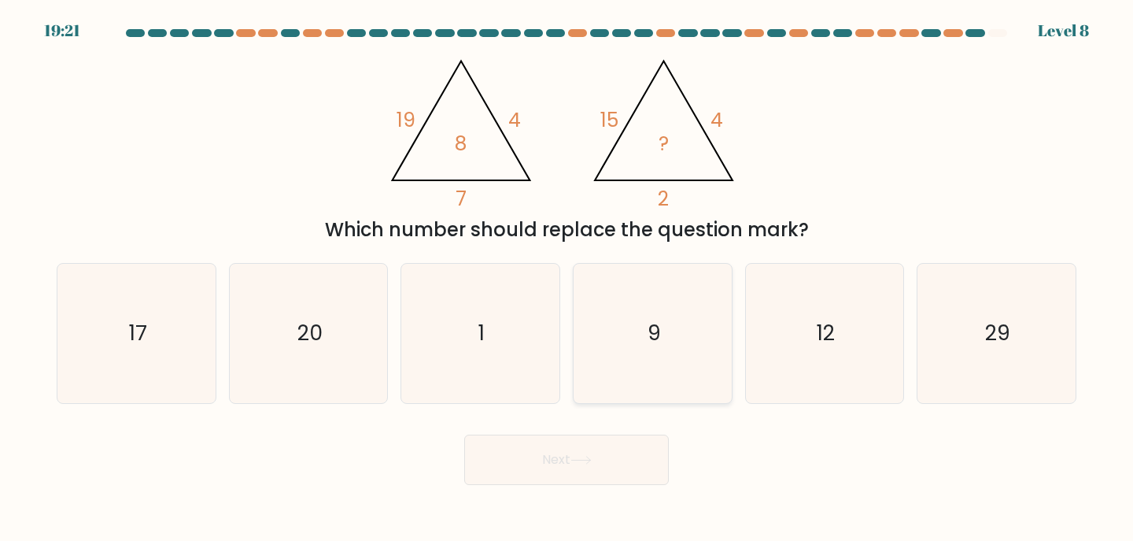
click at [689, 325] on icon "9" at bounding box center [652, 333] width 139 height 139
click at [568, 279] on input "d. 9" at bounding box center [567, 275] width 1 height 8
radio input "true"
click at [586, 474] on button "Next" at bounding box center [566, 460] width 205 height 50
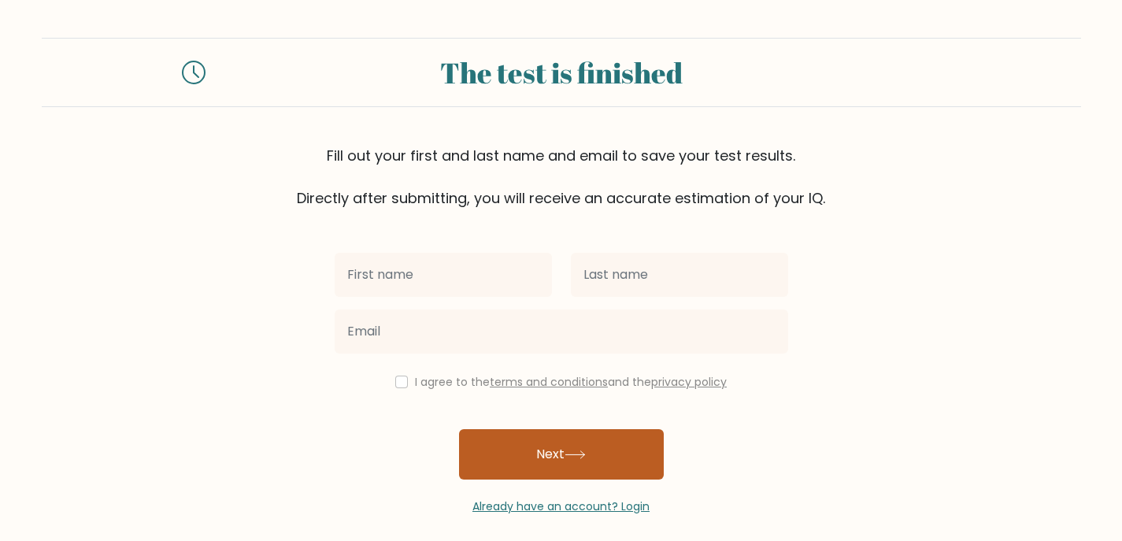
click at [618, 453] on button "Next" at bounding box center [561, 454] width 205 height 50
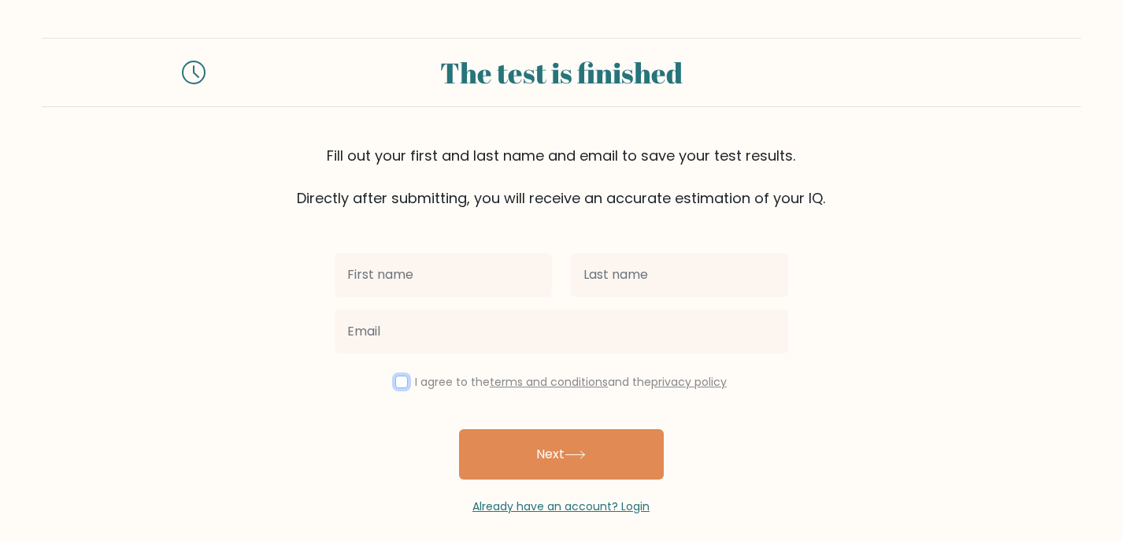
click at [398, 385] on input "checkbox" at bounding box center [401, 381] width 13 height 13
checkbox input "true"
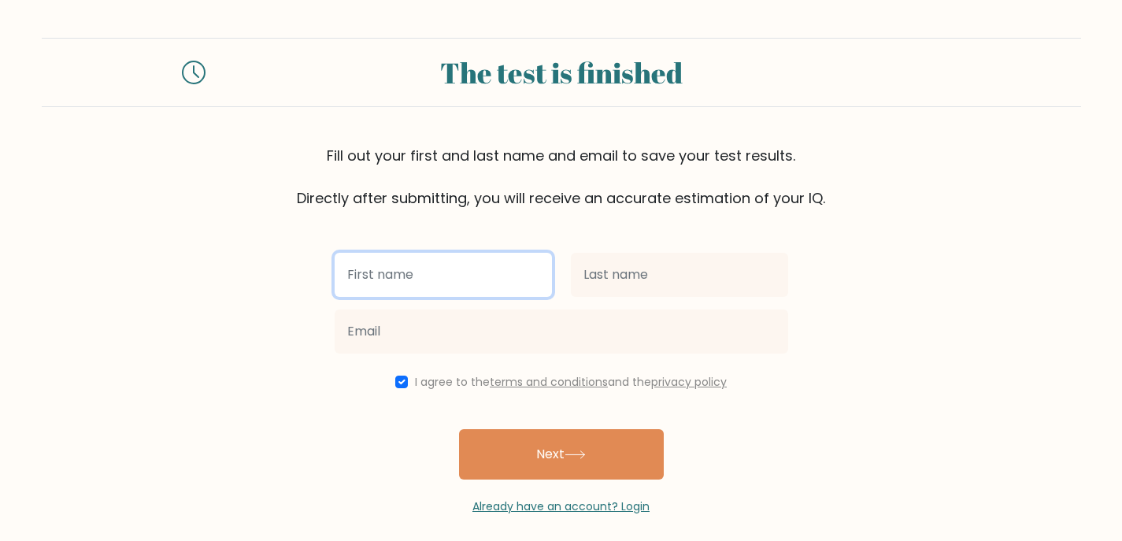
click at [414, 264] on input "text" at bounding box center [443, 275] width 217 height 44
type input "Michaela Jane"
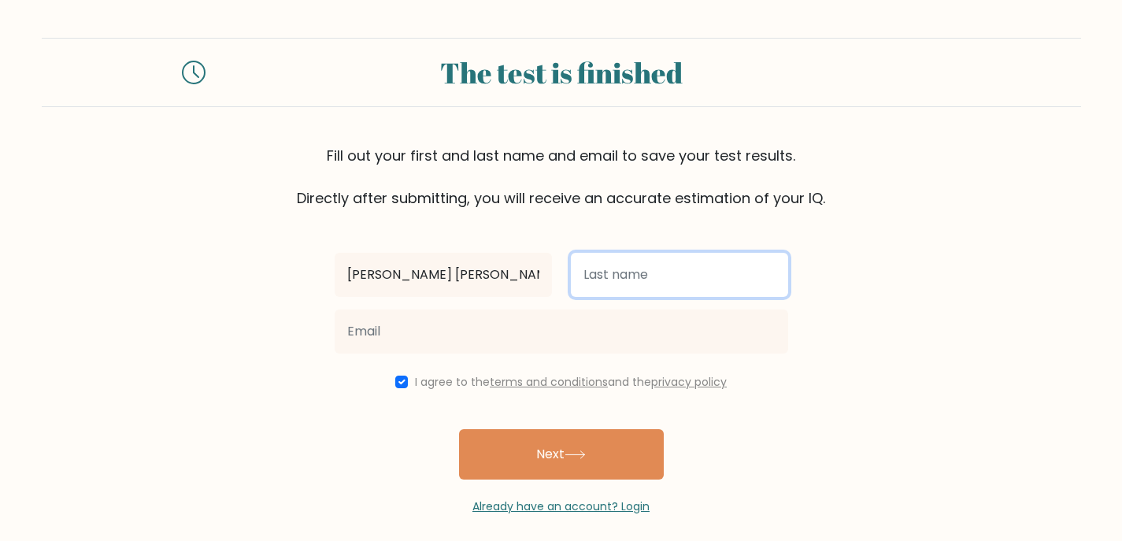
click at [628, 284] on input "text" at bounding box center [679, 275] width 217 height 44
type input "Veloria"
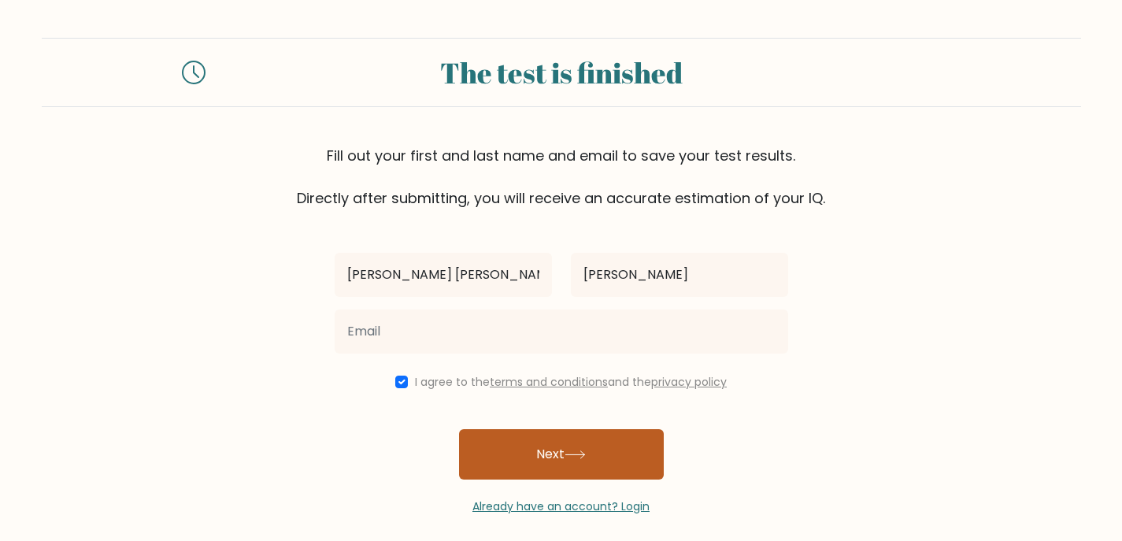
click at [595, 453] on button "Next" at bounding box center [561, 454] width 205 height 50
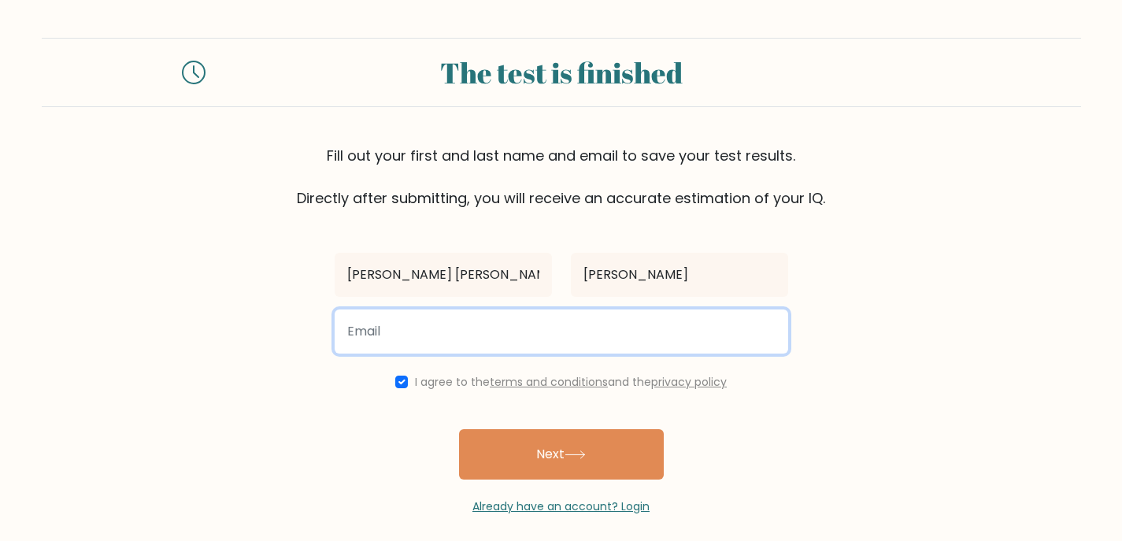
click at [476, 325] on input "email" at bounding box center [561, 331] width 453 height 44
type input "michaelaveloria23@gmail.com"
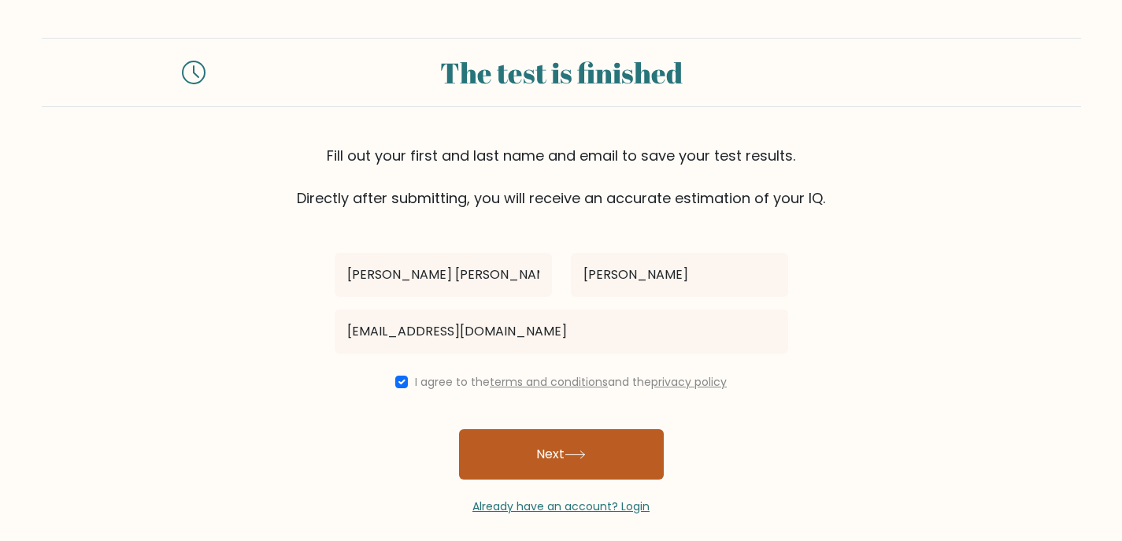
click at [562, 450] on button "Next" at bounding box center [561, 454] width 205 height 50
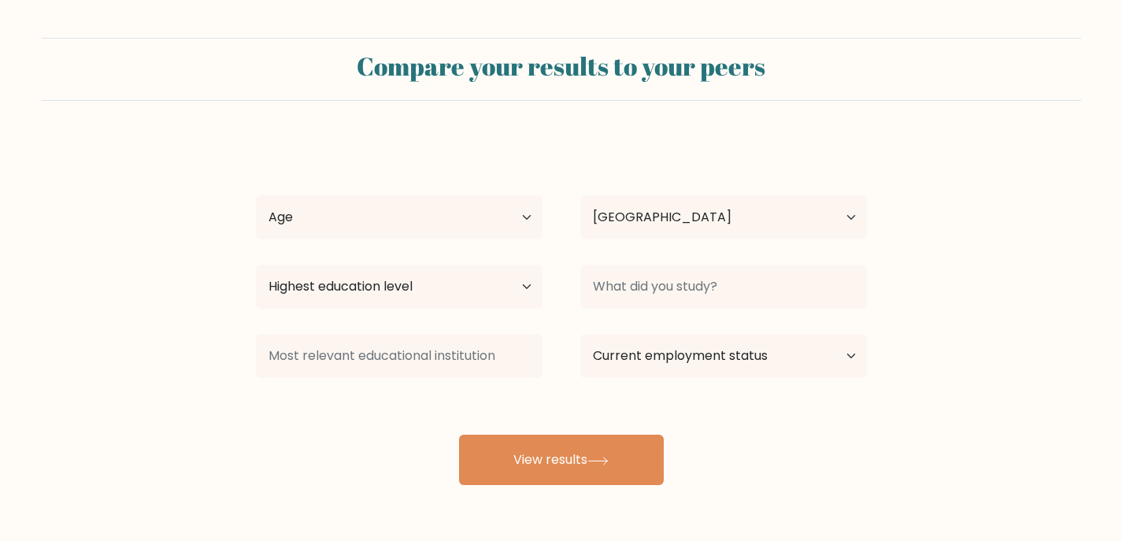
select select "PH"
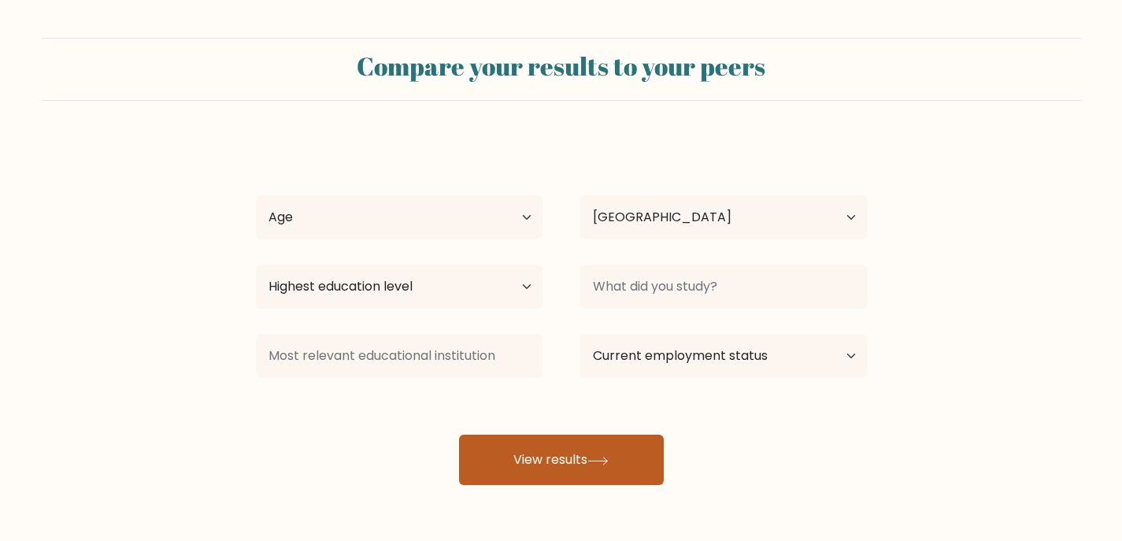
click at [581, 466] on button "View results" at bounding box center [561, 460] width 205 height 50
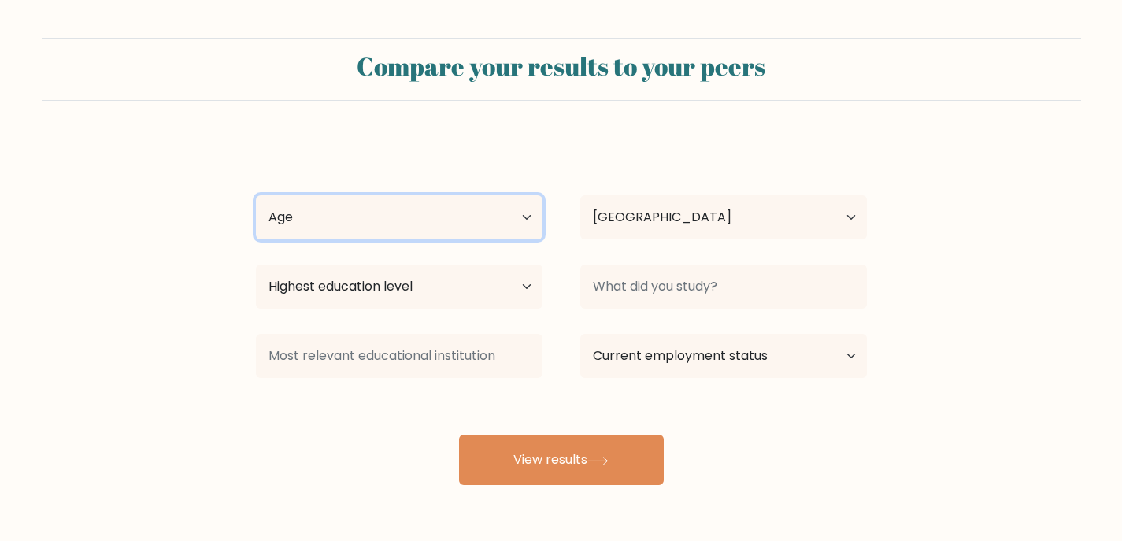
click at [359, 213] on select "Age Under 18 years old 18-24 years old 25-34 years old 35-44 years old 45-54 ye…" at bounding box center [399, 217] width 287 height 44
select select "18_24"
click at [256, 195] on select "Age Under 18 years old 18-24 years old 25-34 years old 35-44 years old 45-54 ye…" at bounding box center [399, 217] width 287 height 44
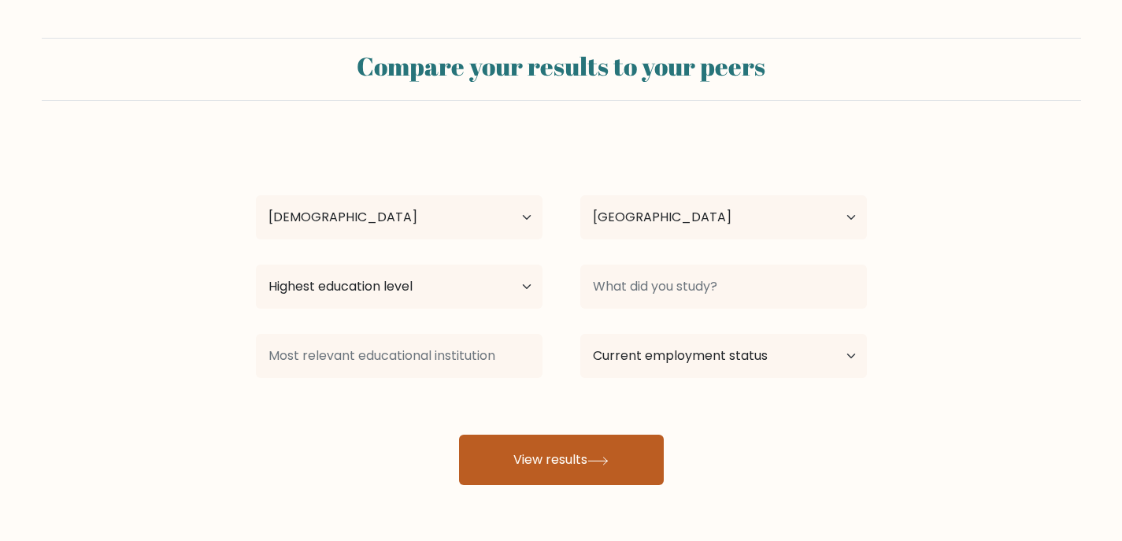
click at [608, 457] on icon at bounding box center [597, 461] width 21 height 9
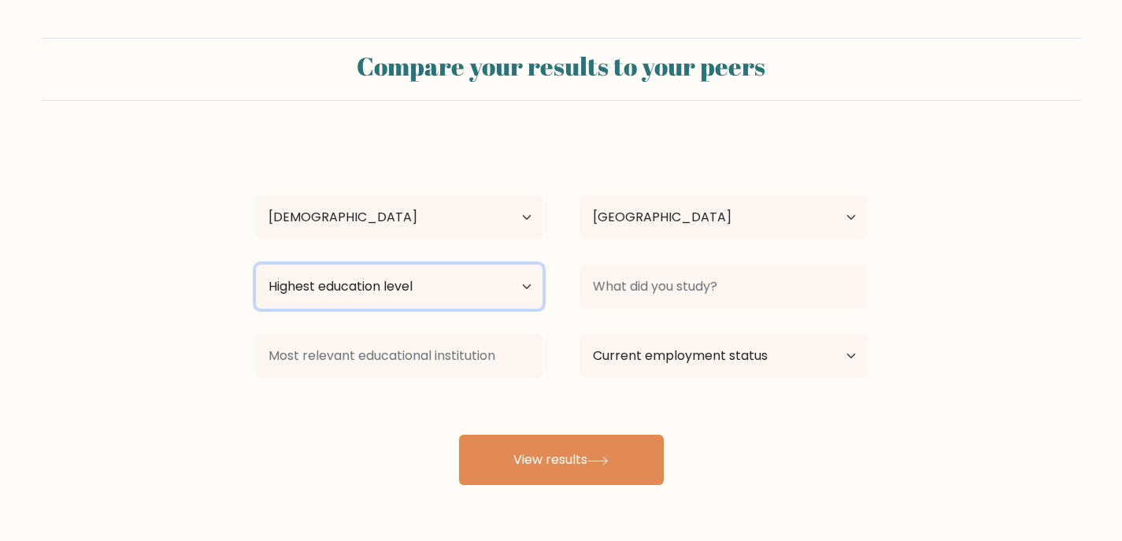
click at [409, 306] on select "Highest education level No schooling Primary Lower Secondary Upper Secondary Oc…" at bounding box center [399, 286] width 287 height 44
select select "upper_secondary"
click at [256, 264] on select "Highest education level No schooling Primary Lower Secondary Upper Secondary Oc…" at bounding box center [399, 286] width 287 height 44
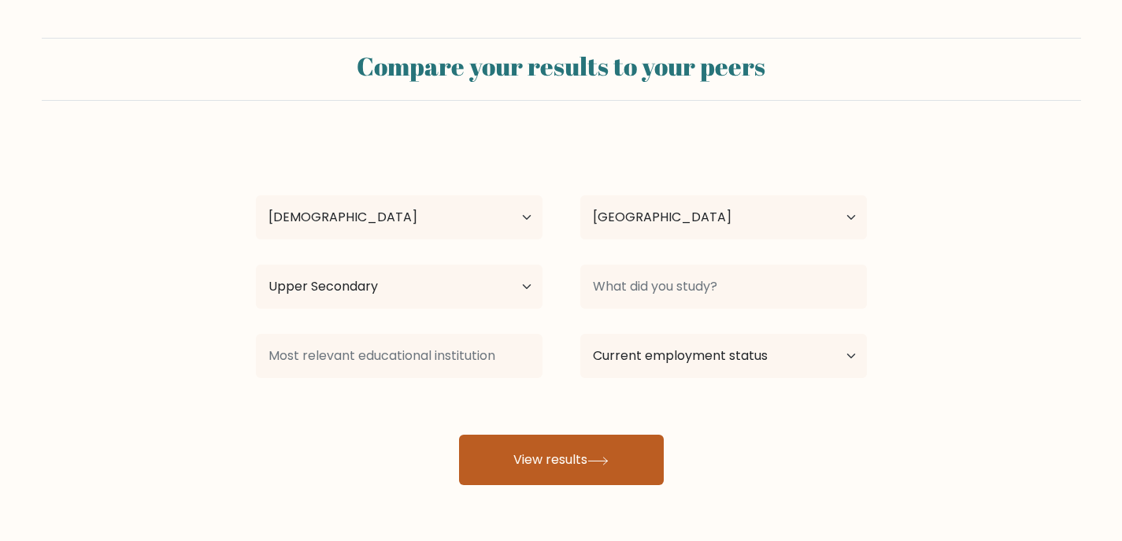
click at [601, 468] on button "View results" at bounding box center [561, 460] width 205 height 50
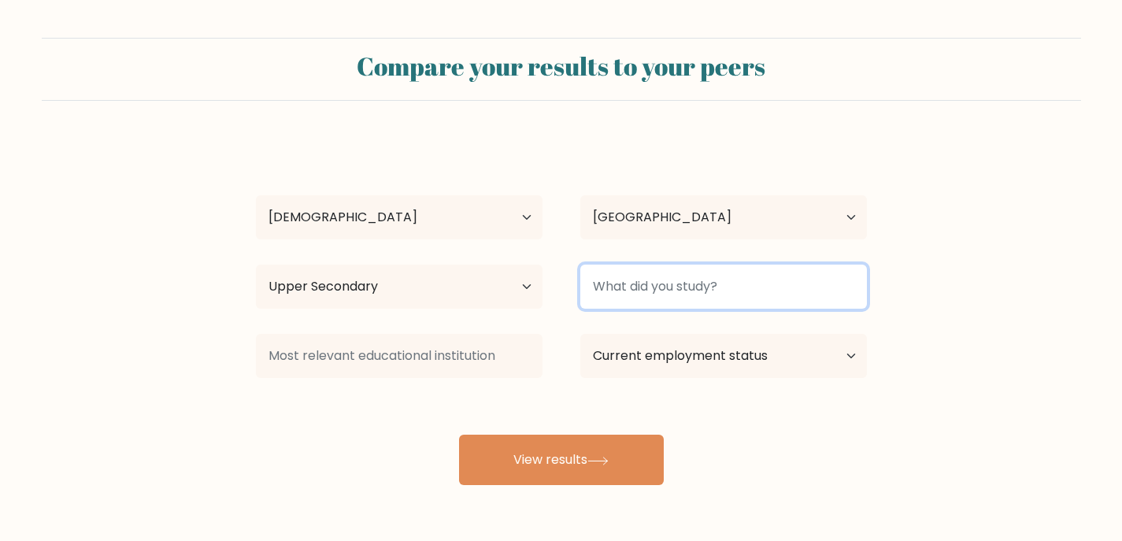
click at [708, 284] on input at bounding box center [723, 286] width 287 height 44
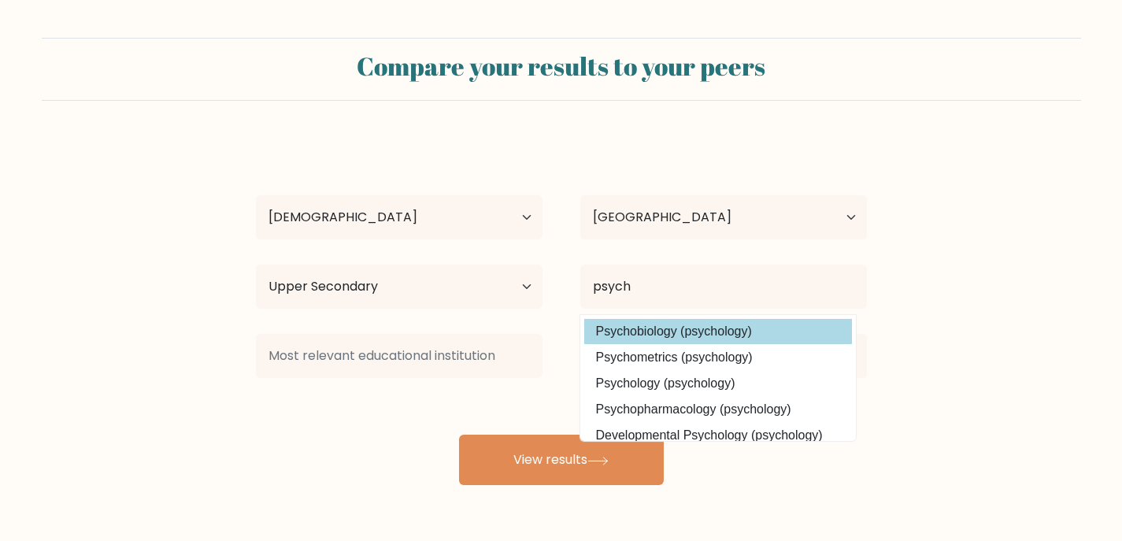
click at [712, 331] on option "Psychobiology (psychology)" at bounding box center [718, 331] width 268 height 25
type input "Psychobiology"
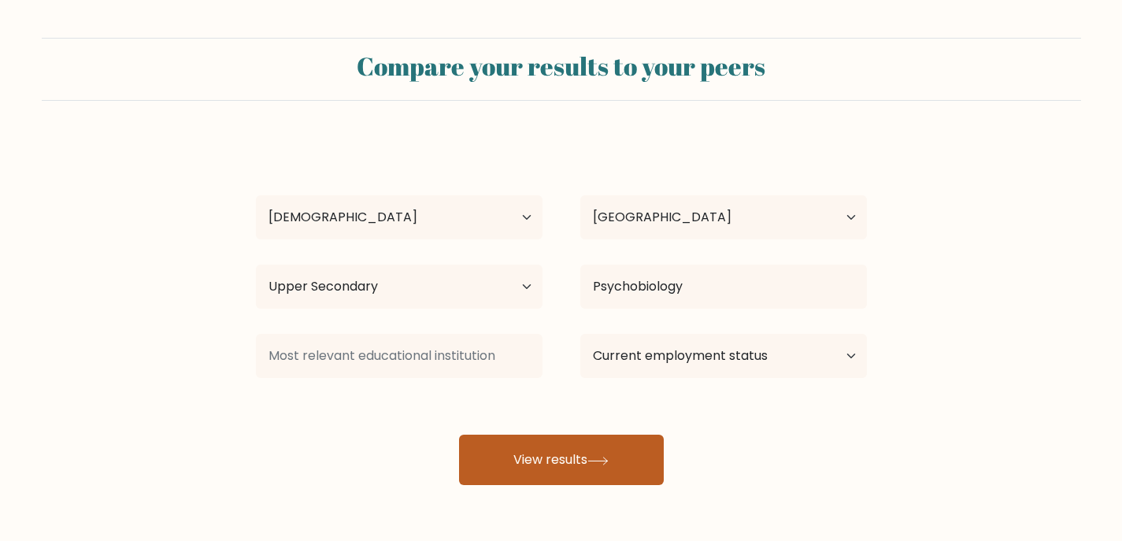
click at [586, 460] on button "View results" at bounding box center [561, 460] width 205 height 50
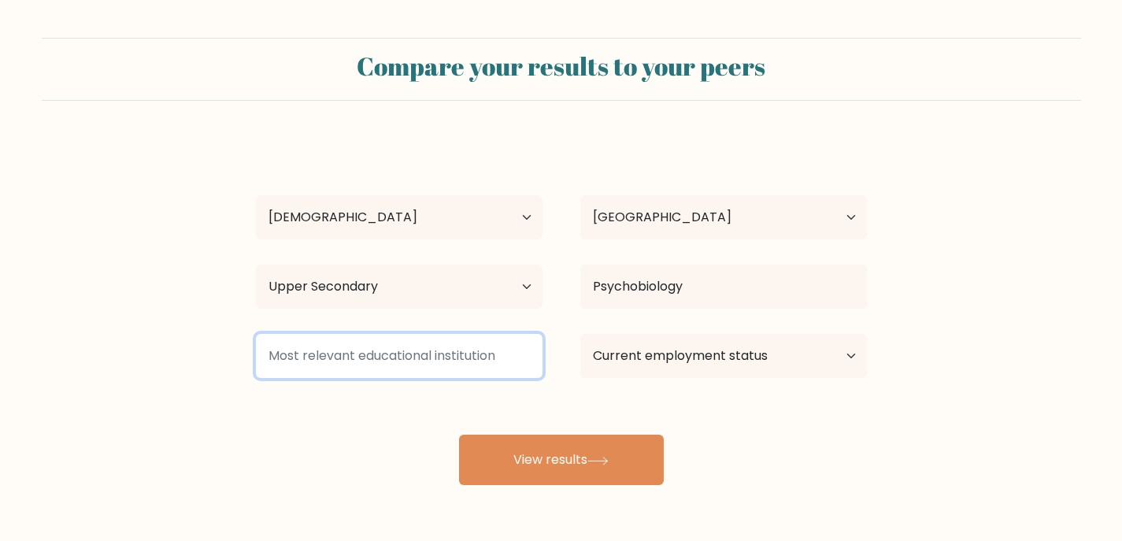
click at [323, 352] on input at bounding box center [399, 356] width 287 height 44
click at [538, 362] on input at bounding box center [399, 356] width 287 height 44
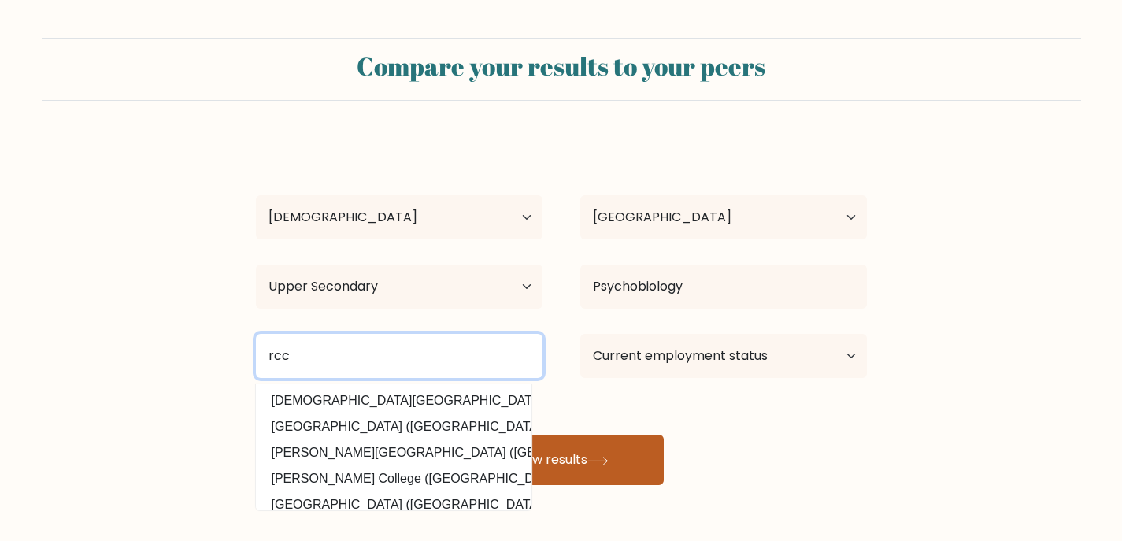
type input "rcc"
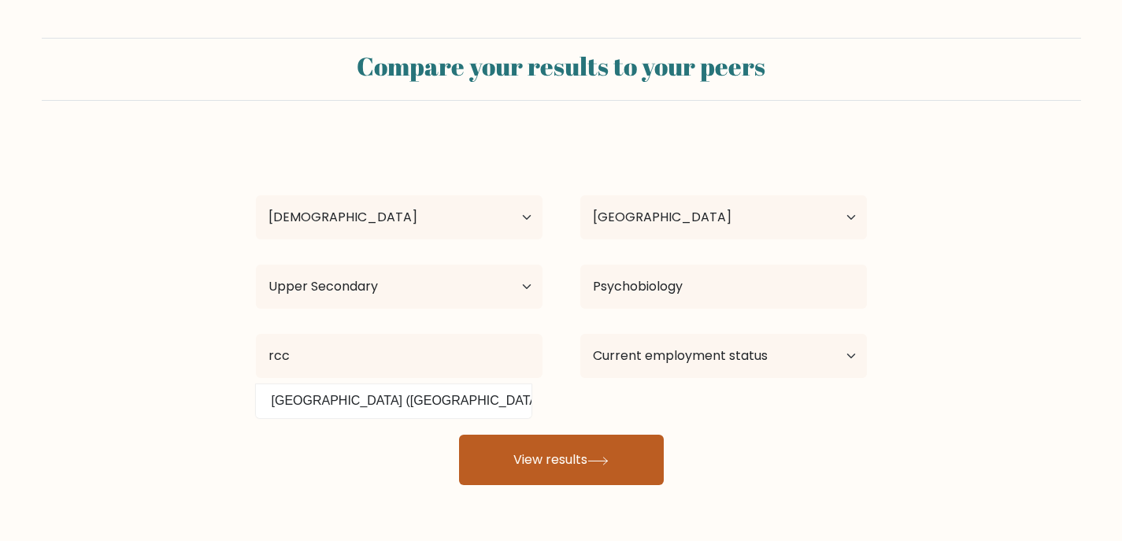
click at [580, 449] on button "View results" at bounding box center [561, 460] width 205 height 50
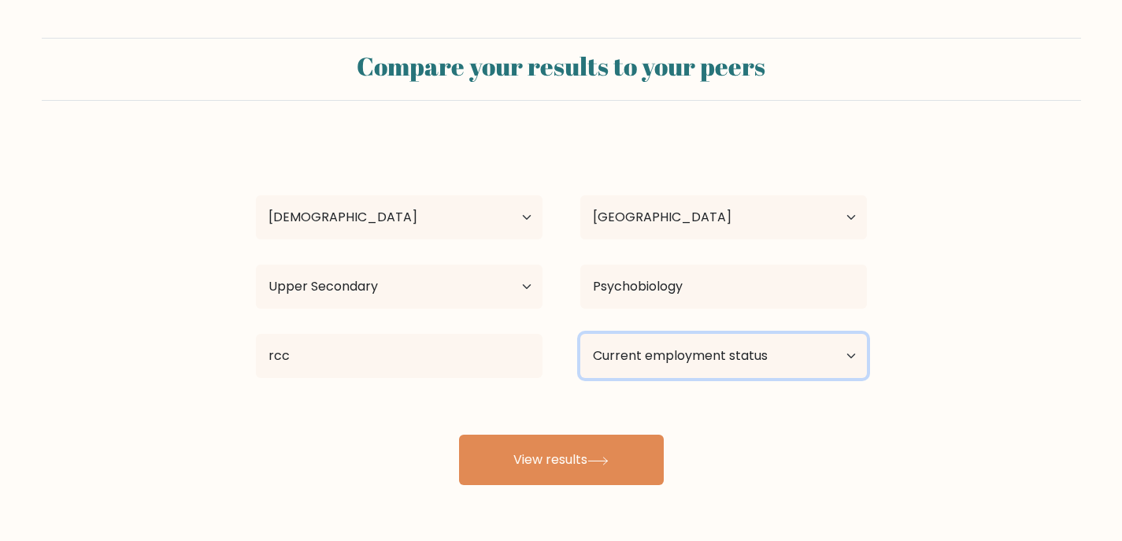
click at [687, 340] on select "Current employment status Employed Student Retired Other / prefer not to answer" at bounding box center [723, 356] width 287 height 44
select select "employed"
click at [580, 334] on select "Current employment status Employed Student Retired Other / prefer not to answer" at bounding box center [723, 356] width 287 height 44
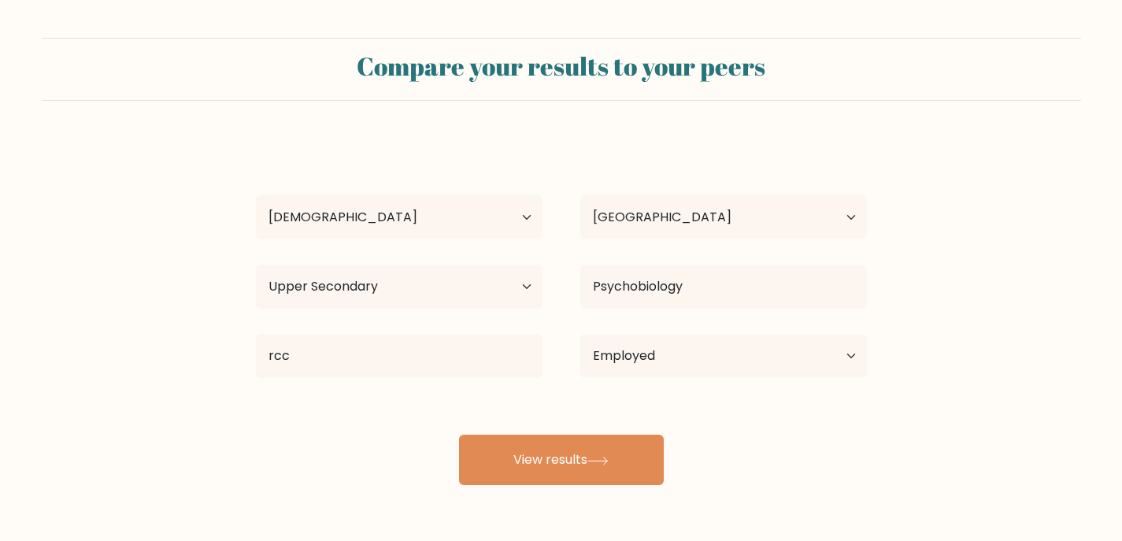
click at [567, 466] on div "Michaela Jane Veloria Age Under 18 years old 18-24 years old 25-34 years old 35…" at bounding box center [561, 312] width 630 height 346
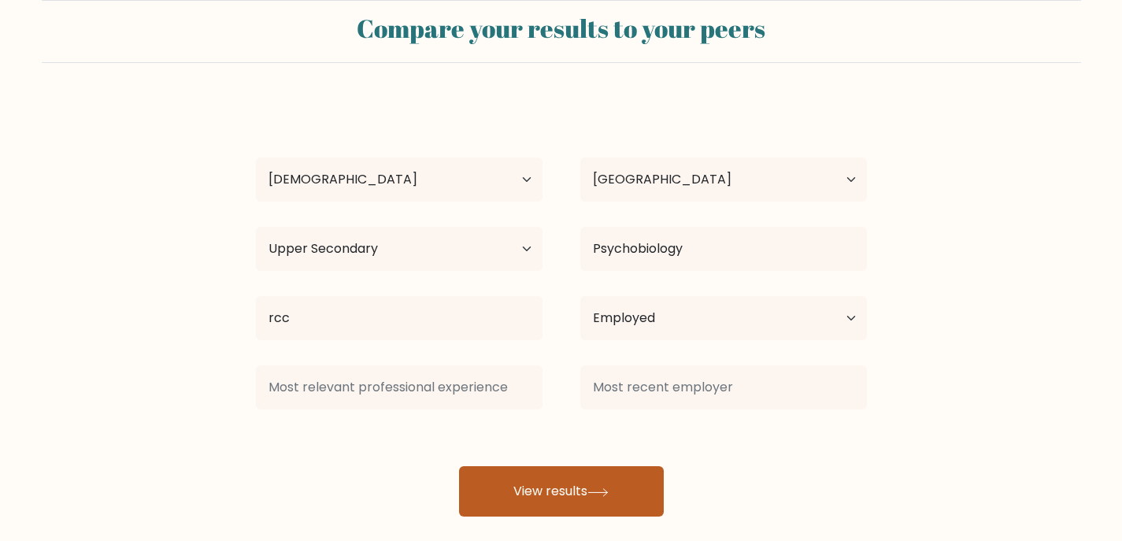
scroll to position [56, 0]
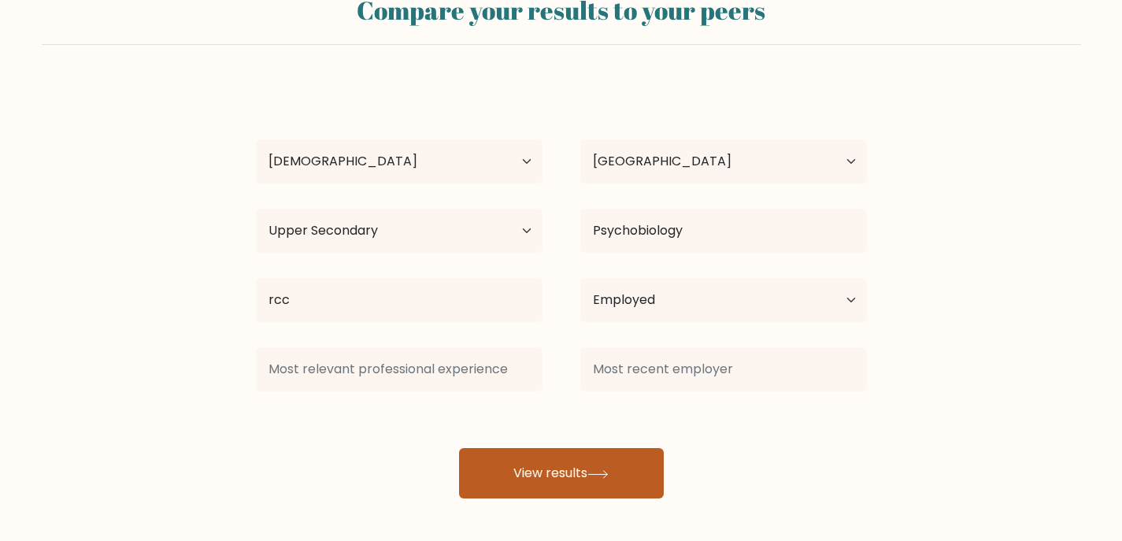
click at [562, 479] on button "View results" at bounding box center [561, 473] width 205 height 50
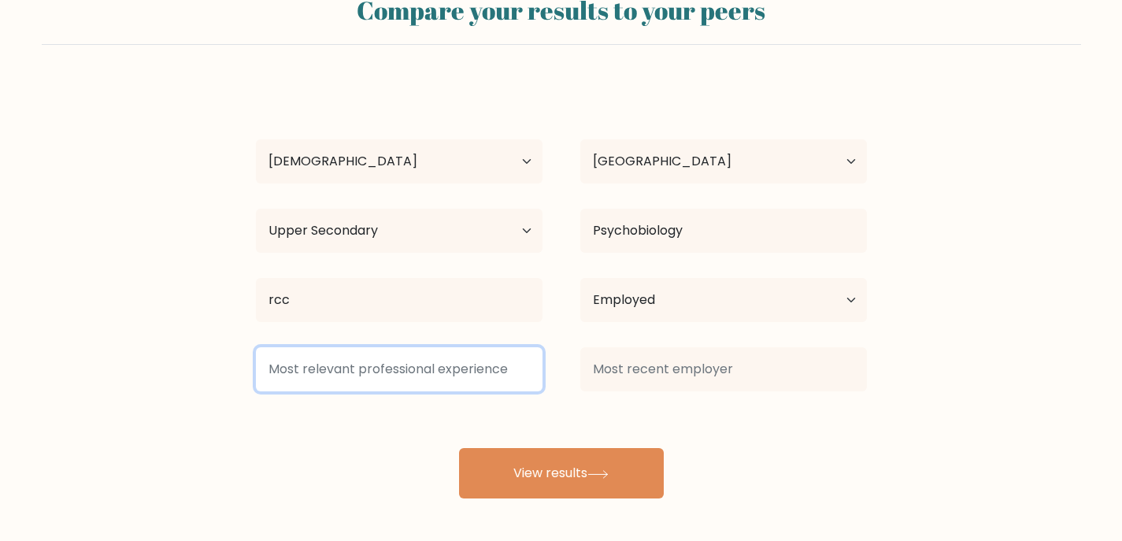
click at [392, 360] on input at bounding box center [399, 369] width 287 height 44
click at [501, 362] on input at bounding box center [399, 369] width 287 height 44
type input "scm"
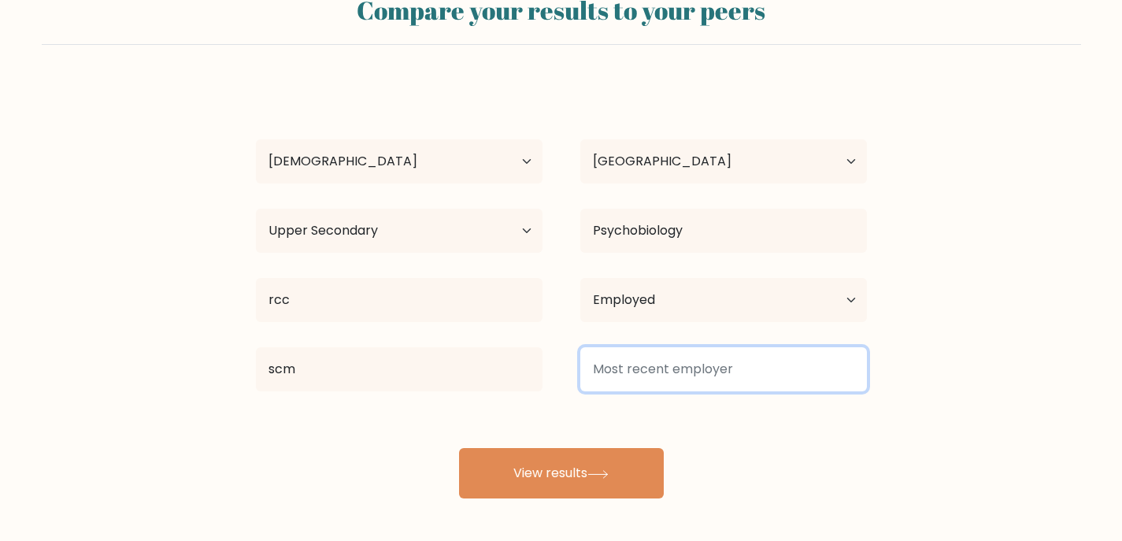
drag, startPoint x: 656, startPoint y: 376, endPoint x: 662, endPoint y: 383, distance: 9.0
click at [661, 383] on input at bounding box center [723, 369] width 287 height 44
type input "scm"
click at [459, 448] on button "View results" at bounding box center [561, 473] width 205 height 50
